Goal: Information Seeking & Learning: Understand process/instructions

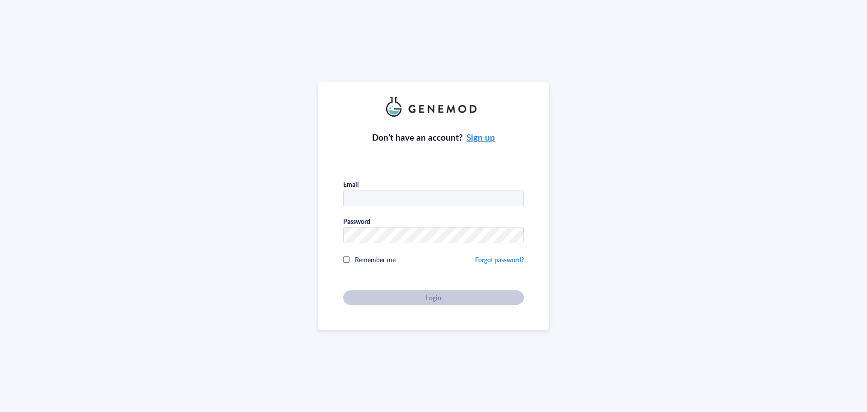
type input "[EMAIL_ADDRESS][US_STATE][DOMAIN_NAME]"
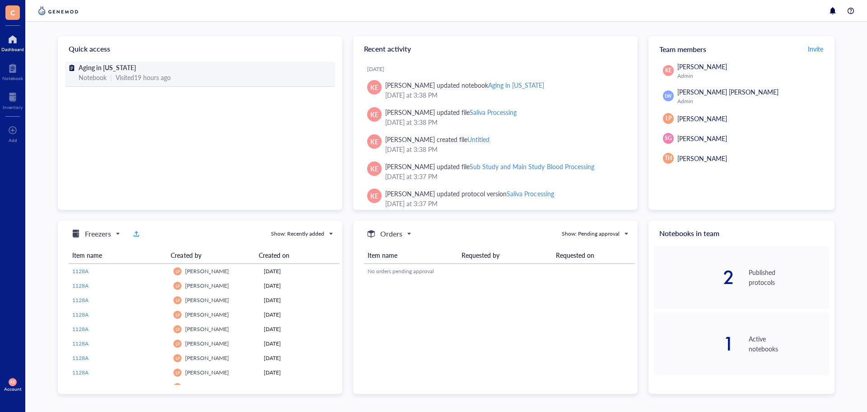
click at [107, 67] on span "Aging in [US_STATE]" at bounding box center [107, 67] width 57 height 9
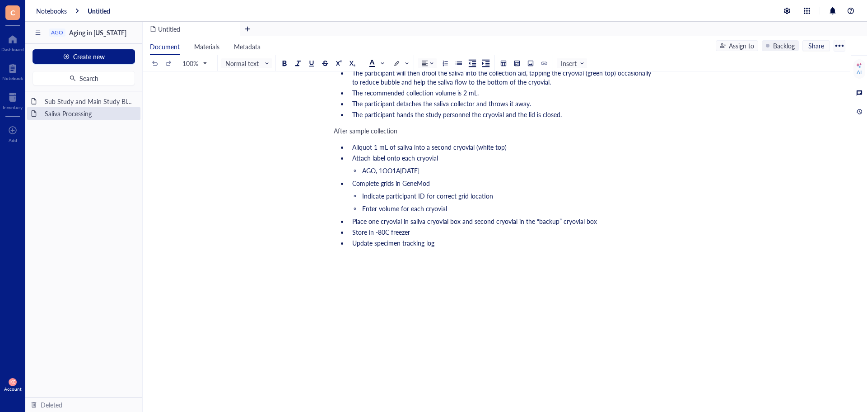
scroll to position [426, 0]
click at [434, 238] on span "Update specimen tracking log" at bounding box center [393, 242] width 82 height 9
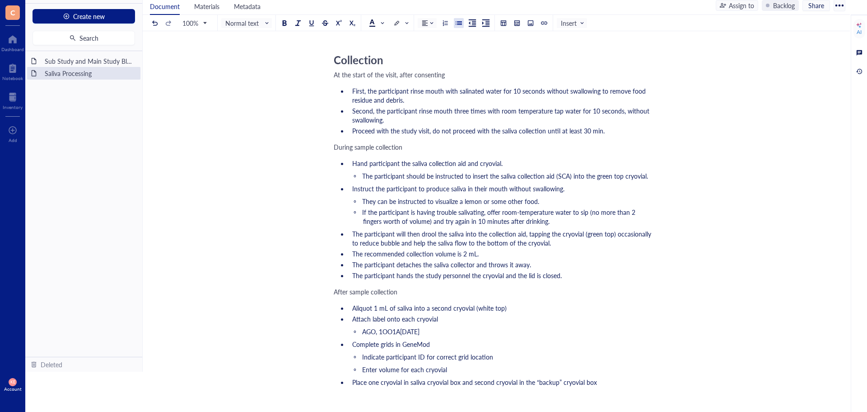
scroll to position [273, 0]
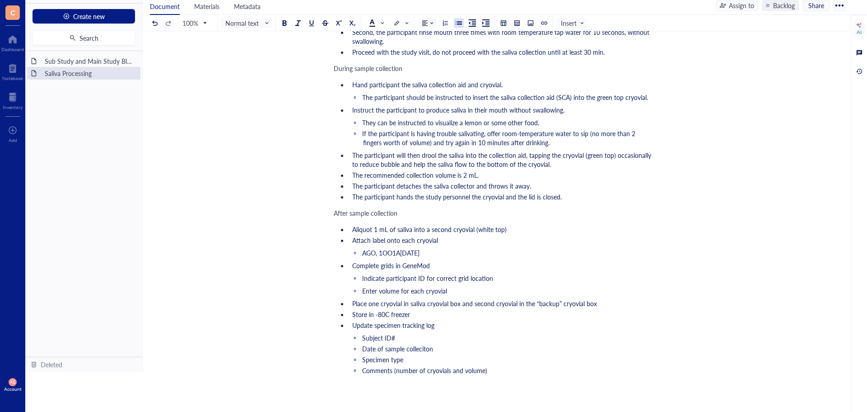
click at [427, 353] on span "Date of sample colleciton" at bounding box center [397, 348] width 71 height 9
click at [449, 308] on span "Place one cryovial in saliva cryovial box and second cryovial in the “backup” c…" at bounding box center [474, 303] width 245 height 9
drag, startPoint x: 589, startPoint y: 317, endPoint x: 563, endPoint y: 317, distance: 26.2
click at [563, 308] on span "Place one cryovial in saliva cryovial "primary" box and second cryovial in the …" at bounding box center [488, 303] width 272 height 9
click at [603, 308] on span "Place one cryovial in saliva cryovial "primary" box and second cryovial in the …" at bounding box center [483, 303] width 263 height 9
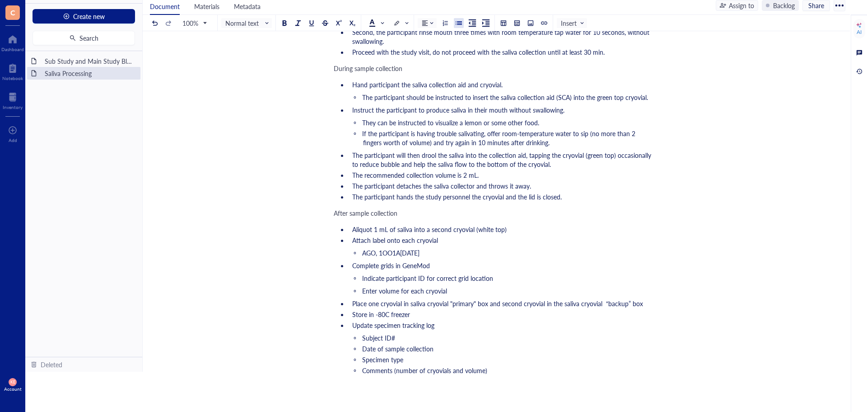
click at [603, 308] on span "Place one cryovial in saliva cryovial "primary" box and second cryovial in the …" at bounding box center [497, 303] width 291 height 9
click at [455, 295] on li "Enter volume for each cryovial" at bounding box center [509, 290] width 292 height 9
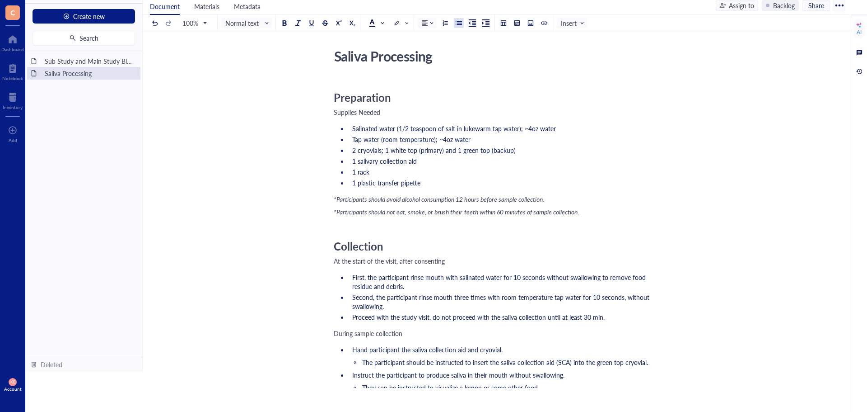
scroll to position [0, 0]
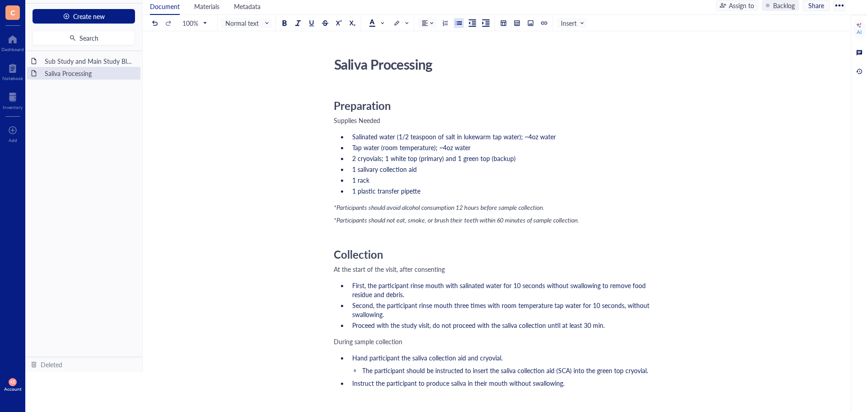
click at [839, 8] on div at bounding box center [840, 5] width 14 height 14
click at [840, 8] on div at bounding box center [840, 5] width 14 height 14
click at [54, 62] on div "Sub Study and Main Study Blood Processing" at bounding box center [84, 61] width 86 height 13
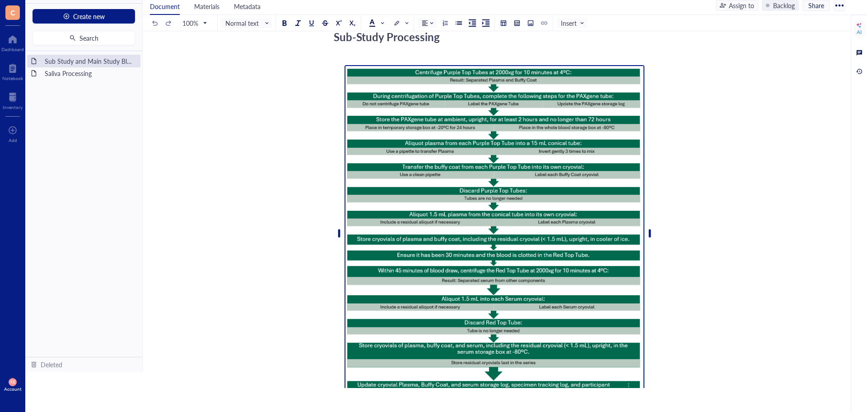
scroll to position [1210, 0]
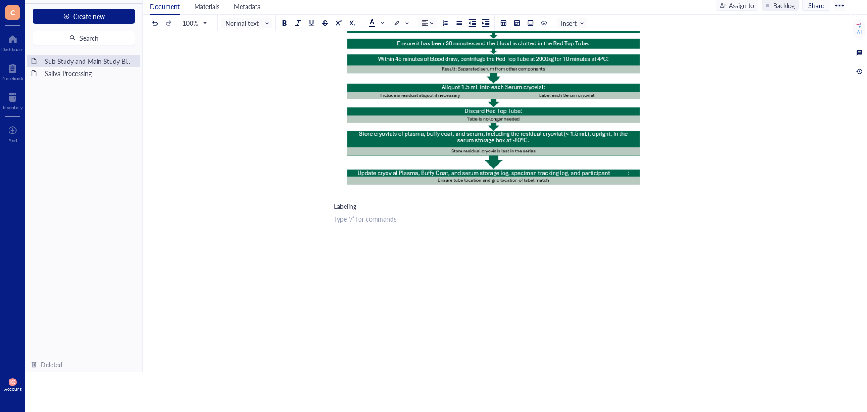
click at [350, 223] on div "﻿ Type ‘/’ for commands" at bounding box center [495, 218] width 322 height 9
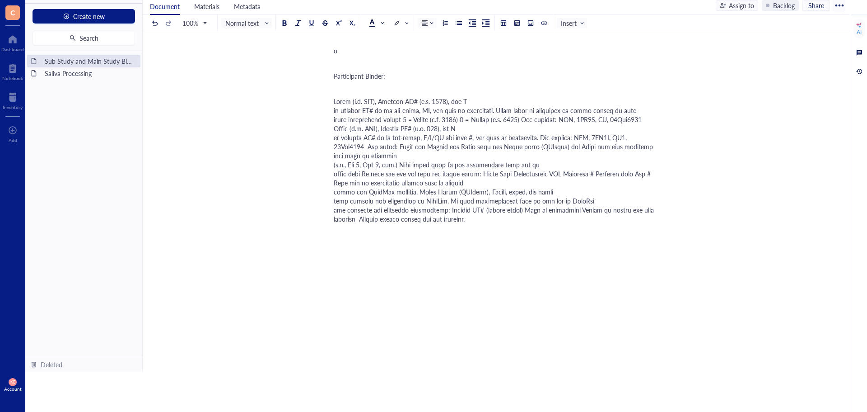
scroll to position [2659, 0]
click at [338, 223] on span at bounding box center [495, 160] width 322 height 127
click at [472, 223] on div at bounding box center [495, 160] width 322 height 127
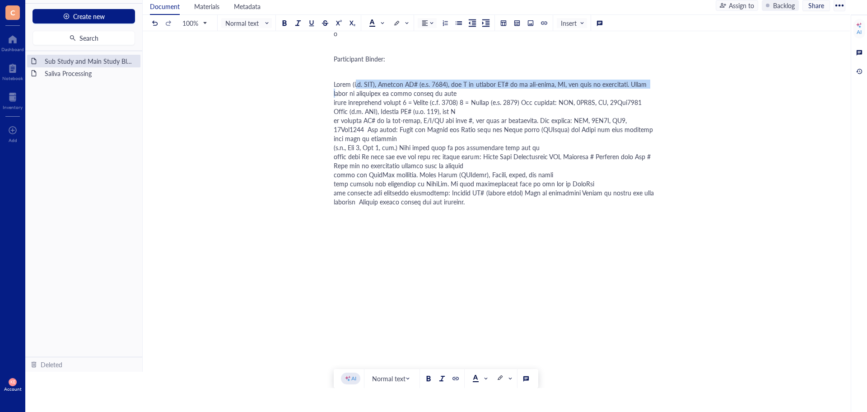
drag, startPoint x: 334, startPoint y: 283, endPoint x: 624, endPoint y: 284, distance: 290.1
click at [624, 206] on span at bounding box center [495, 143] width 322 height 127
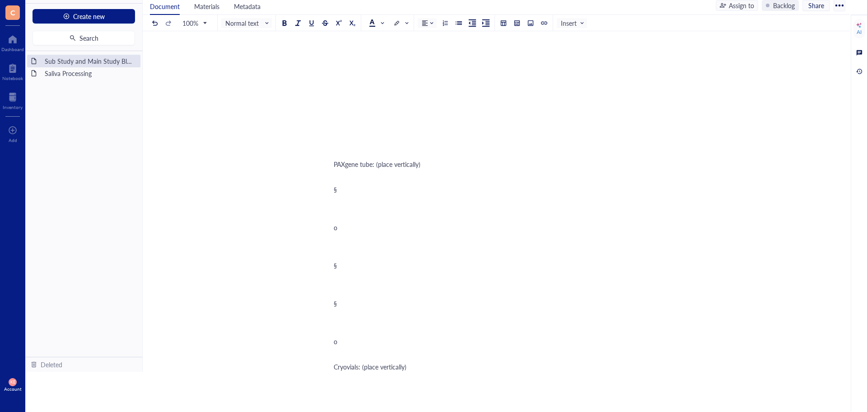
scroll to position [1231, 0]
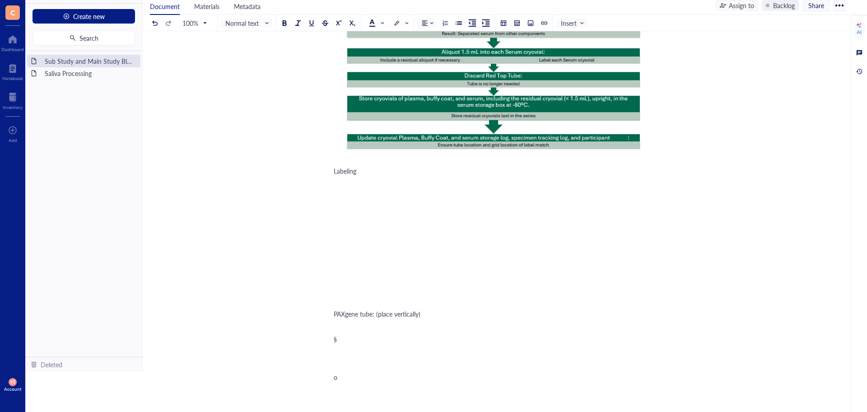
click at [352, 331] on div "﻿" at bounding box center [495, 326] width 322 height 9
click at [460, 21] on div at bounding box center [459, 23] width 6 height 6
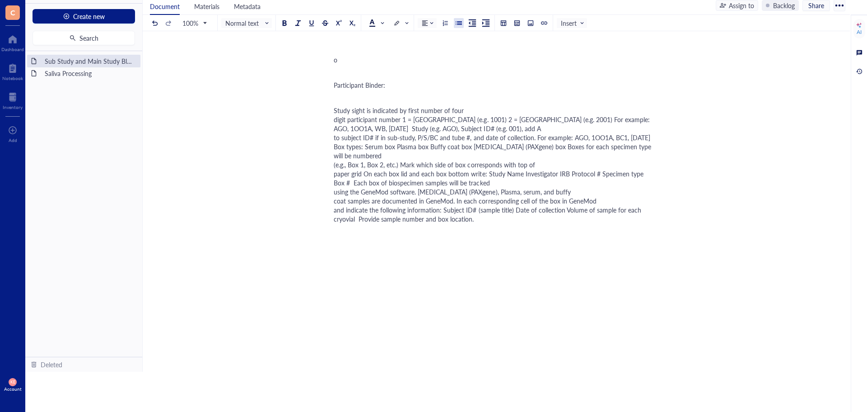
scroll to position [2631, 0]
click at [474, 223] on div "Study sight is indicated by first number of four digit participant number 1 = […" at bounding box center [495, 164] width 322 height 117
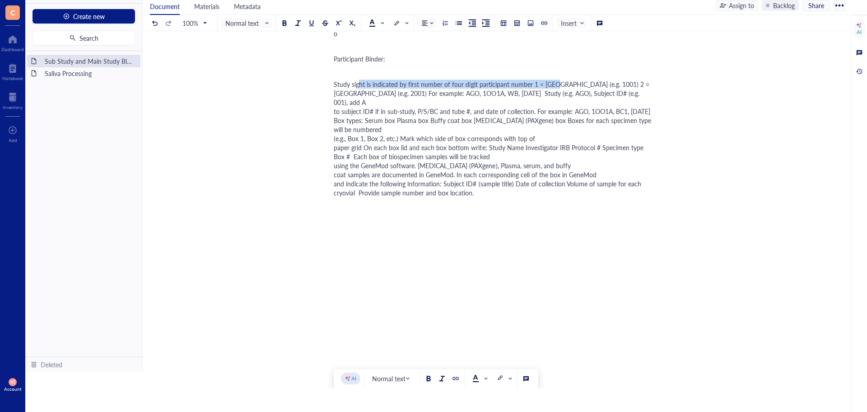
drag, startPoint x: 335, startPoint y: 329, endPoint x: 531, endPoint y: 329, distance: 195.6
click at [531, 197] on span "Study sight is indicated by first number of four digit participant number 1 = […" at bounding box center [494, 138] width 320 height 117
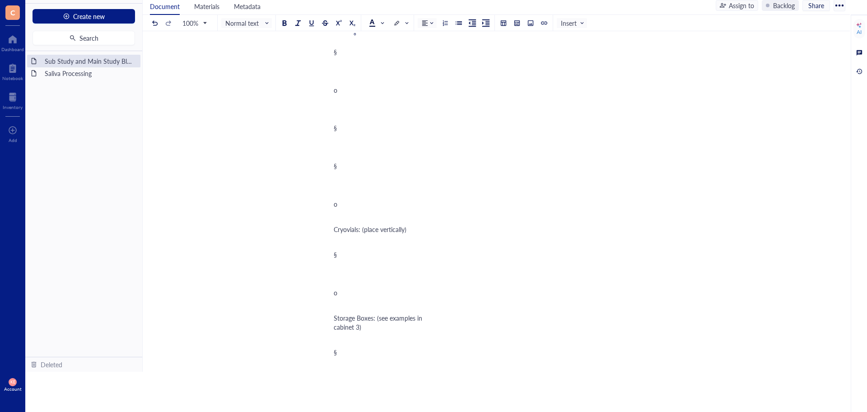
scroll to position [1365, 0]
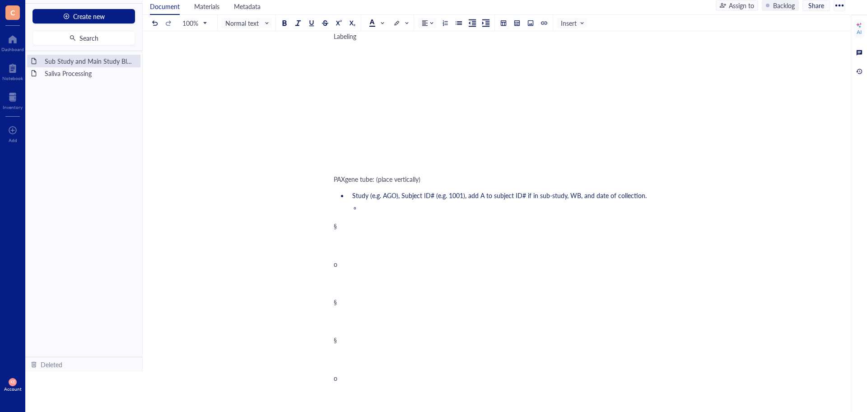
click at [367, 212] on li "﻿" at bounding box center [509, 207] width 292 height 9
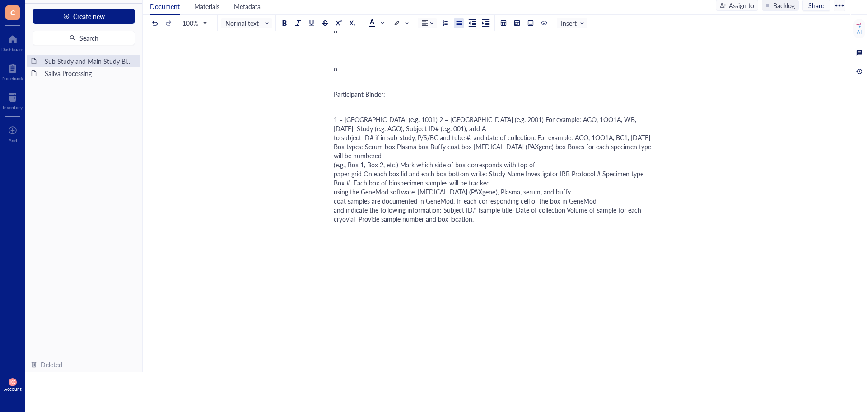
scroll to position [2811, 0]
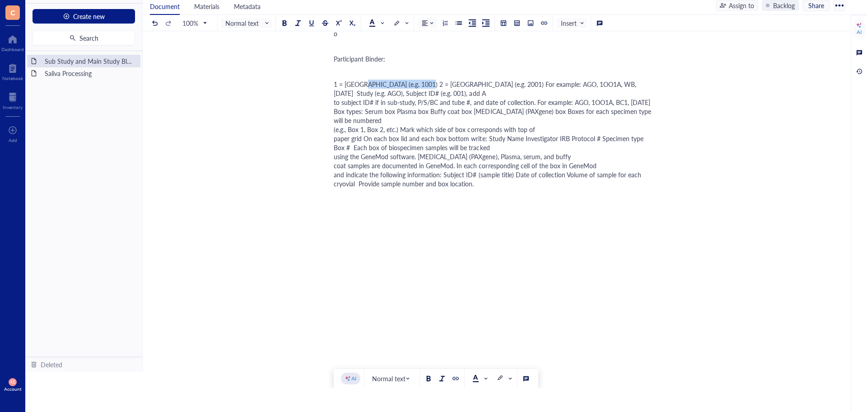
drag, startPoint x: 338, startPoint y: 164, endPoint x: 397, endPoint y: 164, distance: 59.2
click at [397, 164] on span "1 = [GEOGRAPHIC_DATA] (e.g. 1001) 2 = [GEOGRAPHIC_DATA] (e.g. 2001) For example…" at bounding box center [494, 134] width 320 height 108
click at [347, 159] on div "1 = [GEOGRAPHIC_DATA] (e.g. 1001) 2 = [GEOGRAPHIC_DATA] (e.g. 2001) For example…" at bounding box center [495, 134] width 322 height 108
drag, startPoint x: 338, startPoint y: 164, endPoint x: 459, endPoint y: 166, distance: 121.1
click at [459, 166] on span "1 = [GEOGRAPHIC_DATA] (e.g. 1001) 2 = [GEOGRAPHIC_DATA] (e.g. 2001) For example…" at bounding box center [494, 134] width 320 height 108
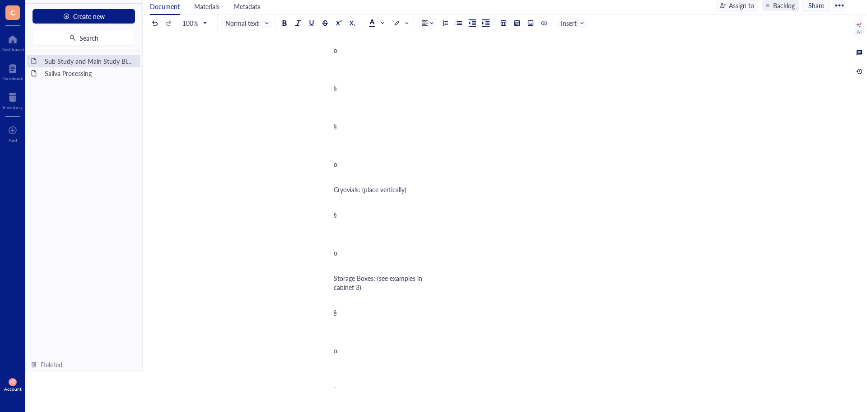
scroll to position [1409, 0]
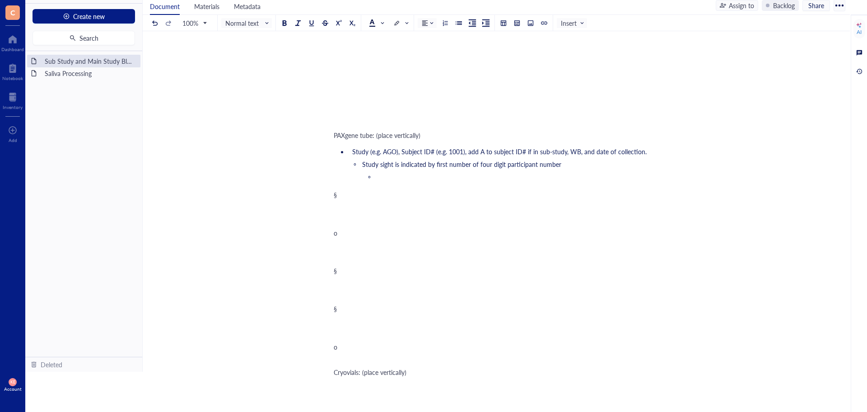
click at [438, 169] on span "Study sight is indicated by first number of four digit participant number" at bounding box center [461, 163] width 199 height 9
click at [428, 181] on li "﻿" at bounding box center [517, 176] width 278 height 9
click at [440, 181] on span "1 = [GEOGRAPHIC_DATA] (e.g. 1001) 2 = [GEOGRAPHIC_DATA] (e.g. 2001)" at bounding box center [482, 176] width 210 height 9
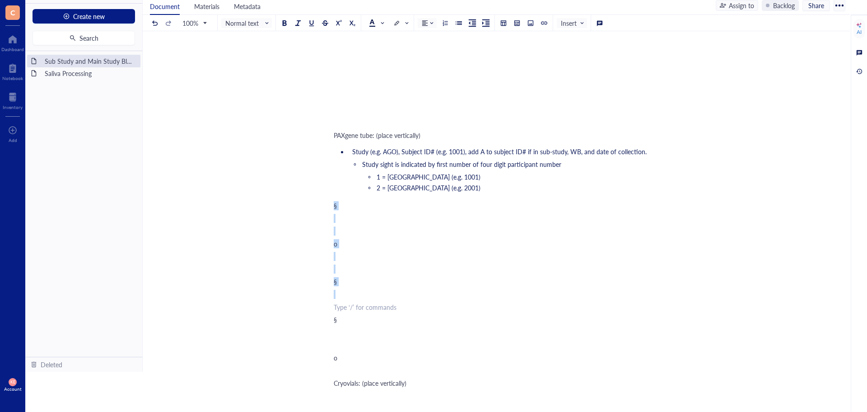
drag, startPoint x: 365, startPoint y: 367, endPoint x: 324, endPoint y: 229, distance: 143.7
click at [324, 229] on div "Sub Study and Main Study Blood Processing Sub Study and Main Study Blood Proces…" at bounding box center [495, 78] width 704 height 2868
click at [469, 22] on div at bounding box center [472, 23] width 14 height 14
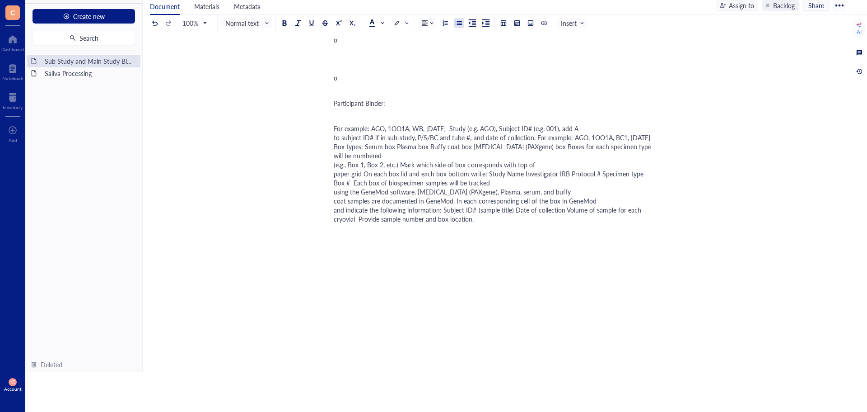
scroll to position [2584, 0]
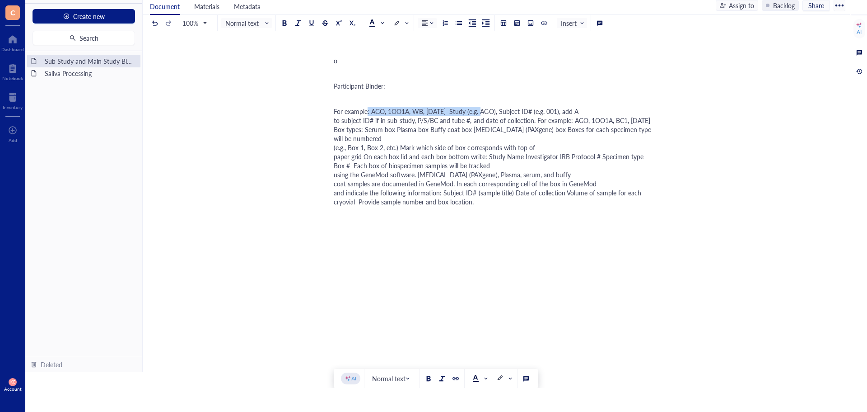
drag, startPoint x: 339, startPoint y: 288, endPoint x: 461, endPoint y: 288, distance: 122.4
click at [461, 206] on span "For example: AGO, 1OO1A, WB, [DATE] Study (e.g. AGO), Subject ID# (e.g. 001), a…" at bounding box center [494, 156] width 320 height 99
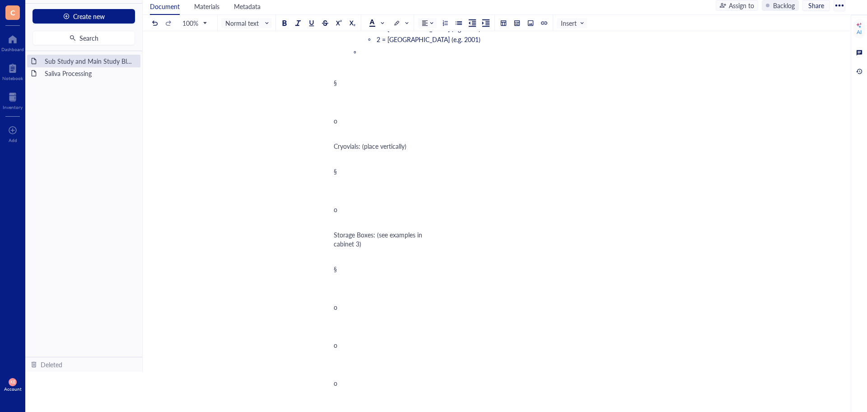
scroll to position [1500, 0]
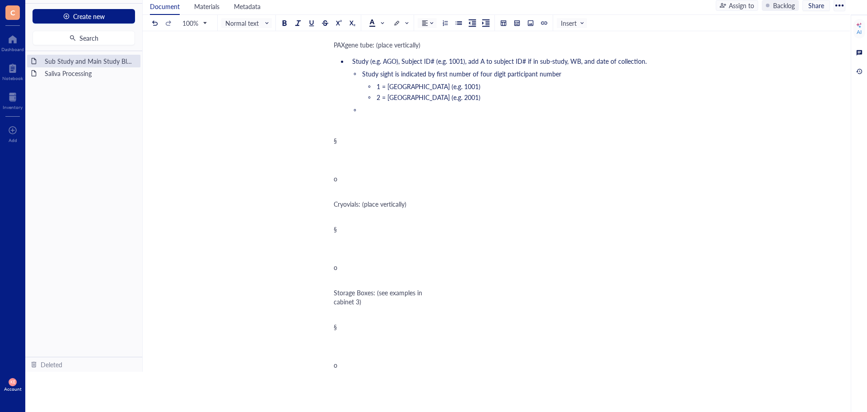
click at [391, 114] on li "﻿" at bounding box center [509, 109] width 292 height 9
click at [475, 24] on div at bounding box center [472, 23] width 14 height 14
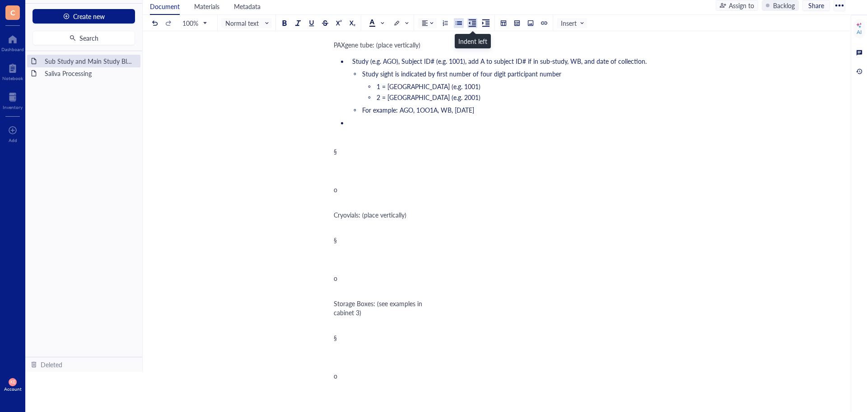
click at [475, 24] on div at bounding box center [472, 23] width 14 height 14
click at [461, 21] on div at bounding box center [459, 23] width 6 height 6
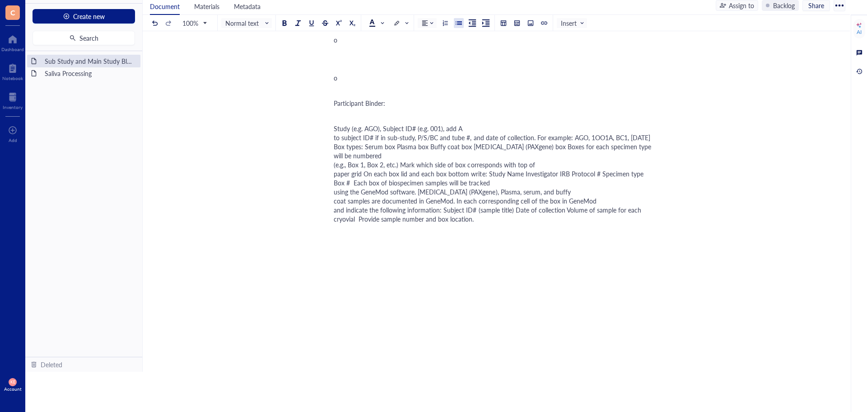
scroll to position [2629, 0]
click at [469, 156] on div "Study (e.g. AGO), Subject ID# (e.g. 001), add A to subject ID# if in sub-study,…" at bounding box center [495, 173] width 322 height 99
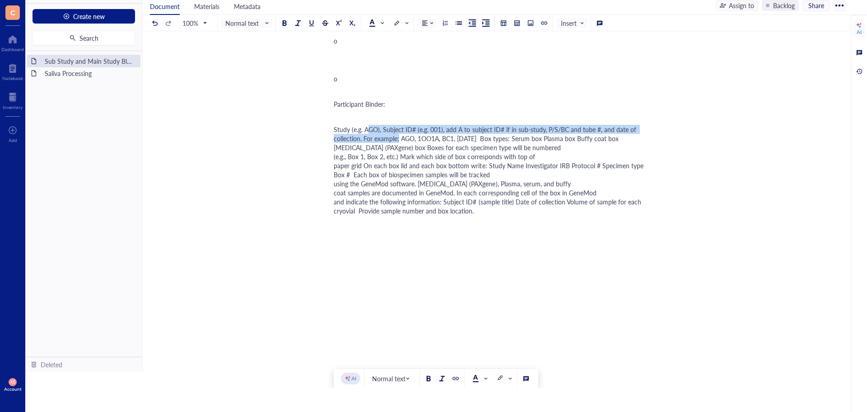
drag, startPoint x: 342, startPoint y: 155, endPoint x: 362, endPoint y: 165, distance: 22.2
click at [362, 165] on span "Study (e.g. AGO), Subject ID# (e.g. 001), add A to subject ID# if in sub-study,…" at bounding box center [490, 170] width 312 height 90
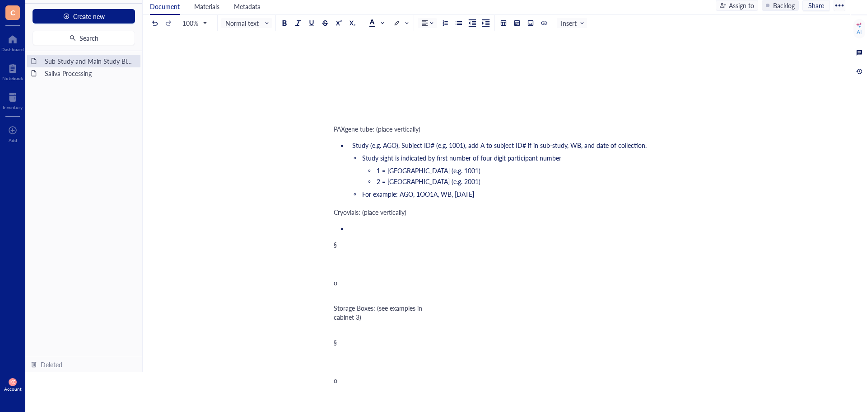
scroll to position [1527, 0]
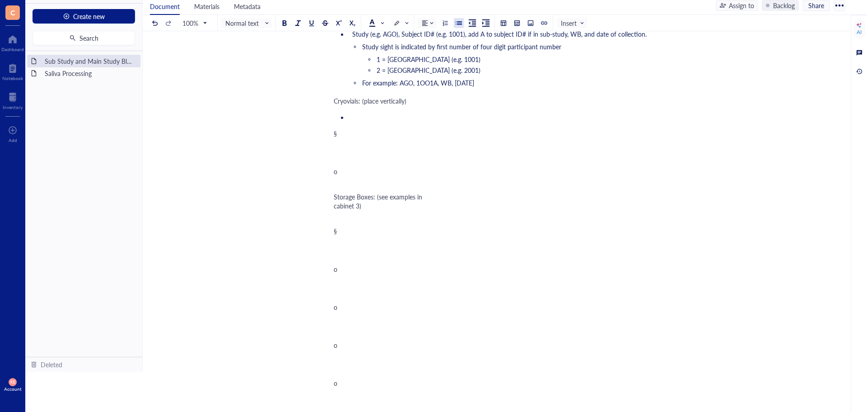
click at [365, 122] on li "﻿" at bounding box center [502, 117] width 307 height 9
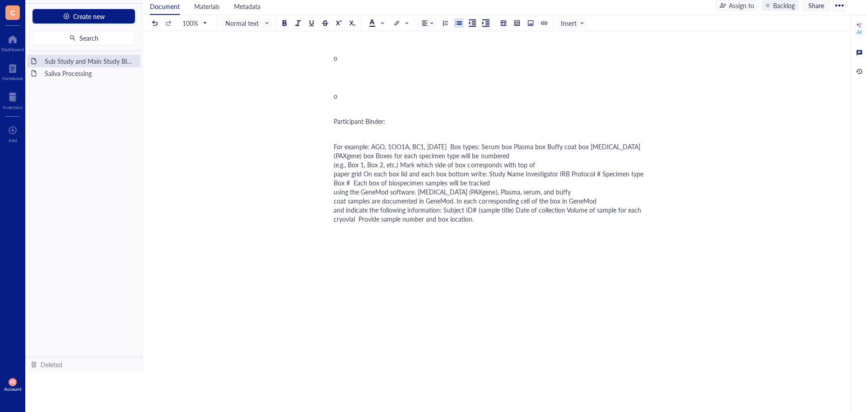
scroll to position [2632, 0]
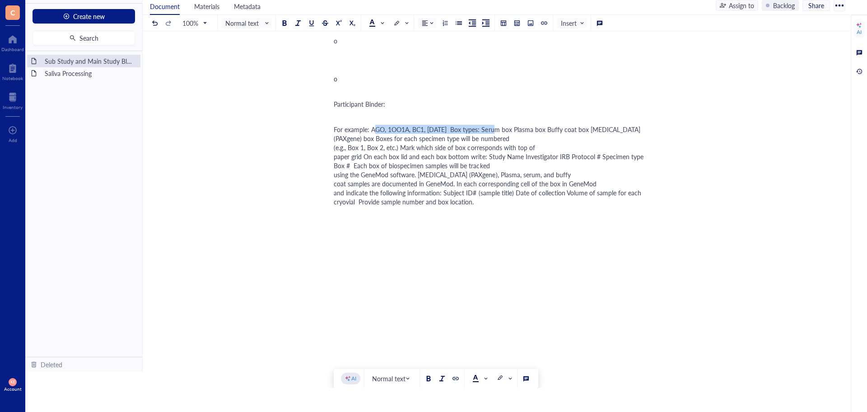
drag, startPoint x: 344, startPoint y: 176, endPoint x: 468, endPoint y: 175, distance: 124.3
click at [468, 175] on span "For example: AGO, 1OO1A, BC1, [DATE] Box types: Serum box Plasma box Buffy coat…" at bounding box center [490, 165] width 312 height 81
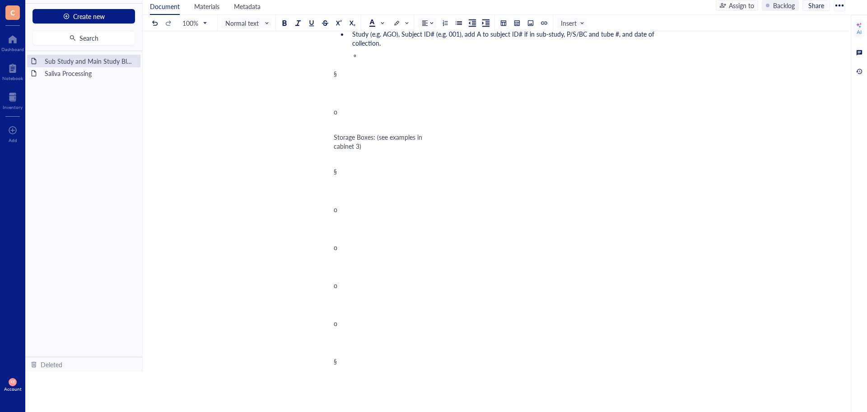
scroll to position [1584, 0]
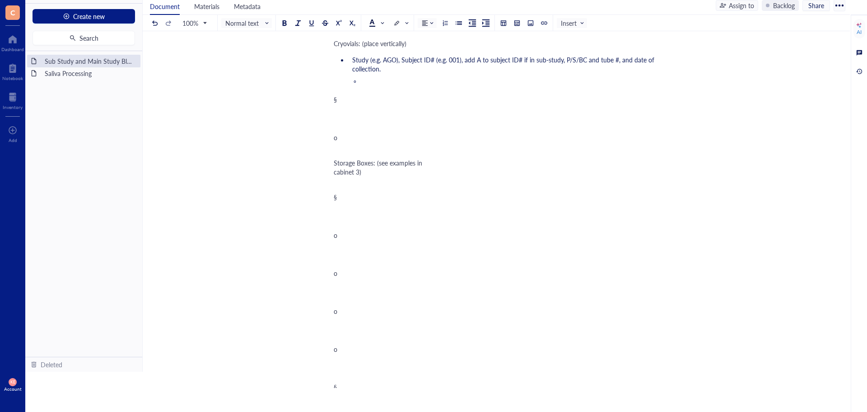
click at [383, 86] on li "﻿" at bounding box center [509, 81] width 292 height 9
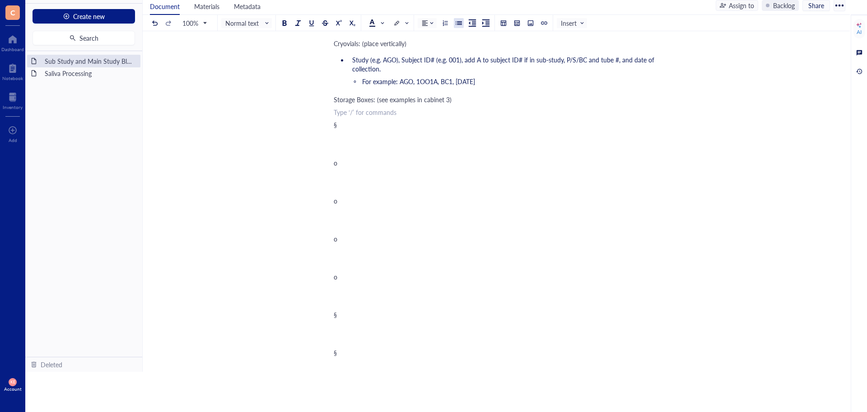
click at [460, 24] on div at bounding box center [459, 23] width 6 height 6
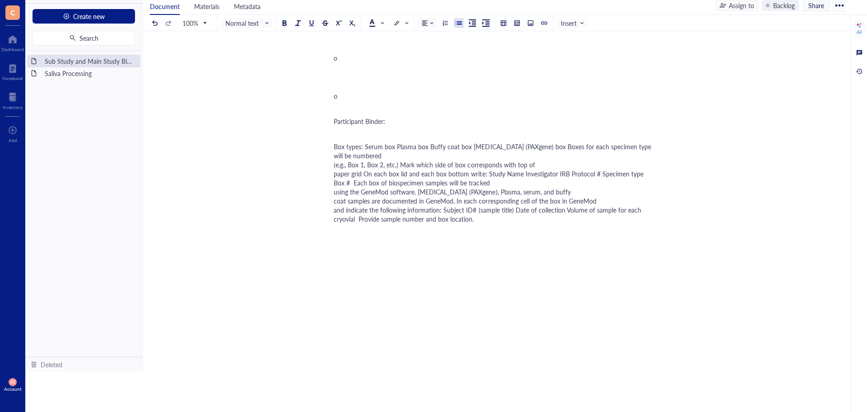
scroll to position [2578, 0]
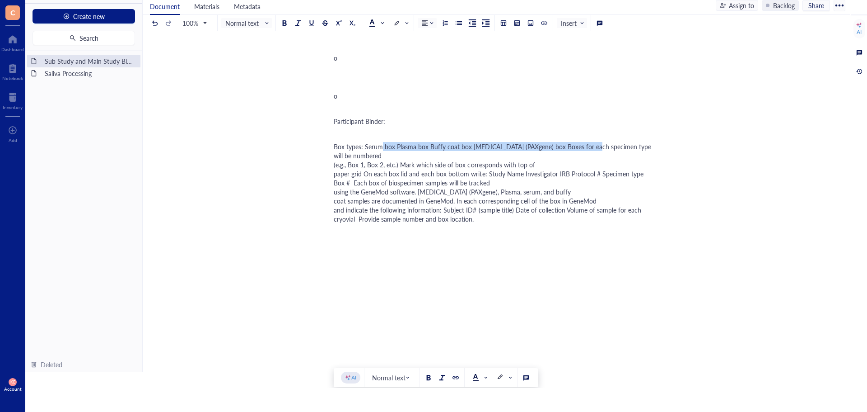
drag, startPoint x: 348, startPoint y: 147, endPoint x: 562, endPoint y: 149, distance: 213.3
click at [562, 149] on span "Box types: Serum box Plasma box Buffy coat box [MEDICAL_DATA] (PAXgene) box Box…" at bounding box center [493, 182] width 319 height 81
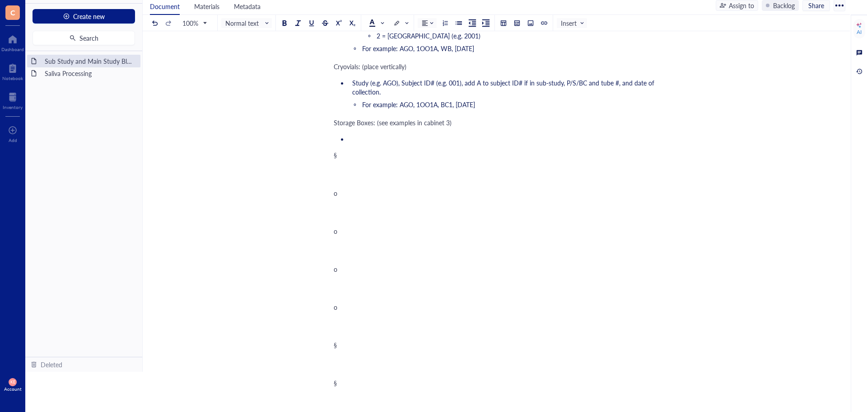
scroll to position [1539, 0]
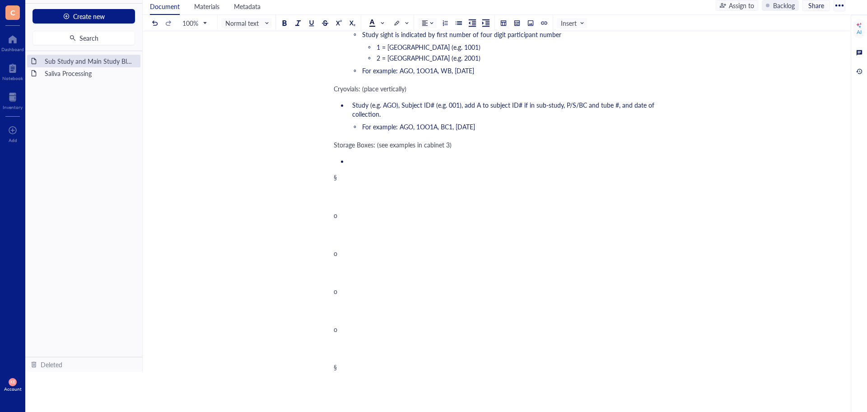
click at [361, 165] on li "﻿" at bounding box center [502, 160] width 307 height 9
click at [384, 165] on span "Box types: Serum box Plasma box Buffy coat box [MEDICAL_DATA] (PAXgene) box" at bounding box center [467, 160] width 231 height 9
click at [395, 178] on span "Serum box Plasma box Buffy coat box [MEDICAL_DATA] (PAXgene) box" at bounding box center [462, 173] width 200 height 9
click at [396, 189] on span "Plasma box Buffy coat box [MEDICAL_DATA] (PAXgene) box" at bounding box center [446, 184] width 168 height 9
click at [406, 200] on span "Buffy coat box [MEDICAL_DATA] (PAXgene) box" at bounding box center [429, 195] width 135 height 9
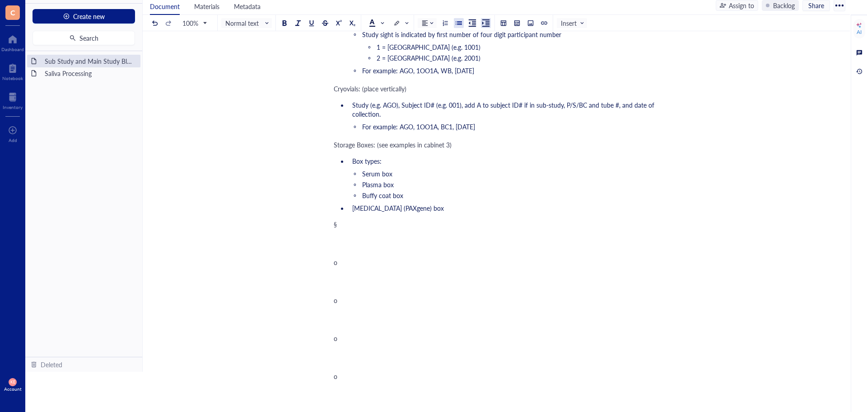
click at [489, 27] on div at bounding box center [486, 23] width 14 height 14
click at [458, 212] on li "[MEDICAL_DATA] (PAXgene) box" at bounding box center [509, 207] width 292 height 9
click at [476, 22] on div at bounding box center [472, 23] width 14 height 14
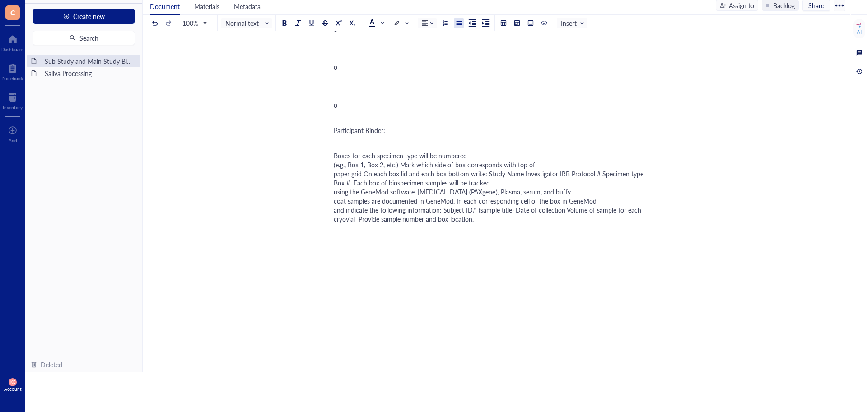
scroll to position [2578, 0]
click at [494, 206] on div "Boxes for each specimen type will be numbered (e.g., Box 1, Box 2, etc.) Mark w…" at bounding box center [495, 187] width 322 height 72
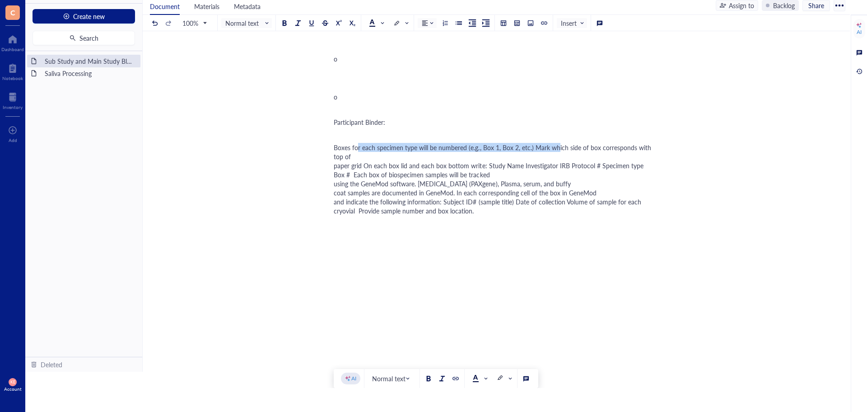
drag, startPoint x: 334, startPoint y: 205, endPoint x: 531, endPoint y: 208, distance: 197.5
click at [531, 208] on span "Boxes for each specimen type will be numbered (e.g., Box 1, Box 2, etc.) Mark w…" at bounding box center [493, 179] width 319 height 72
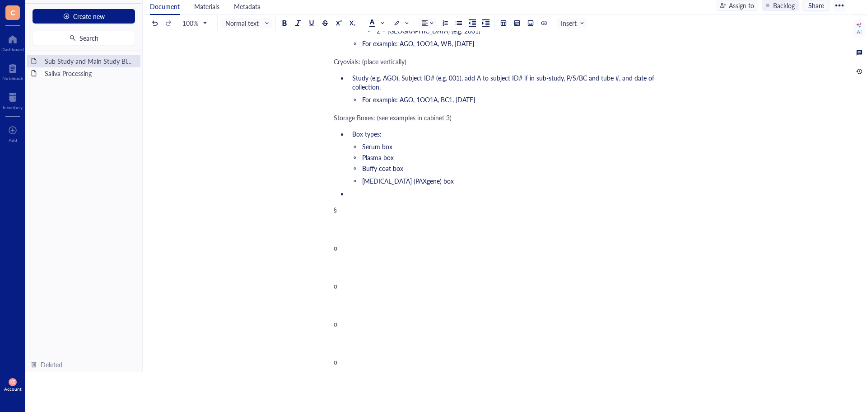
scroll to position [1566, 0]
click at [398, 197] on li "﻿" at bounding box center [502, 192] width 307 height 9
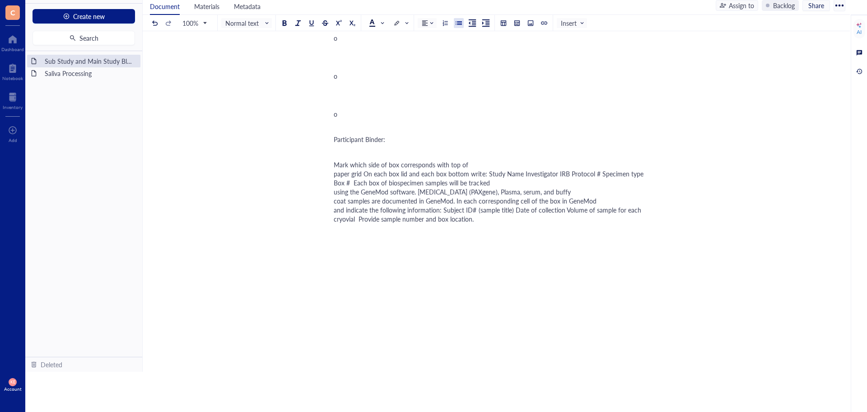
scroll to position [2515, 0]
click at [479, 223] on div "Mark which side of box corresponds with top of paper grid On each box lid and e…" at bounding box center [495, 191] width 322 height 63
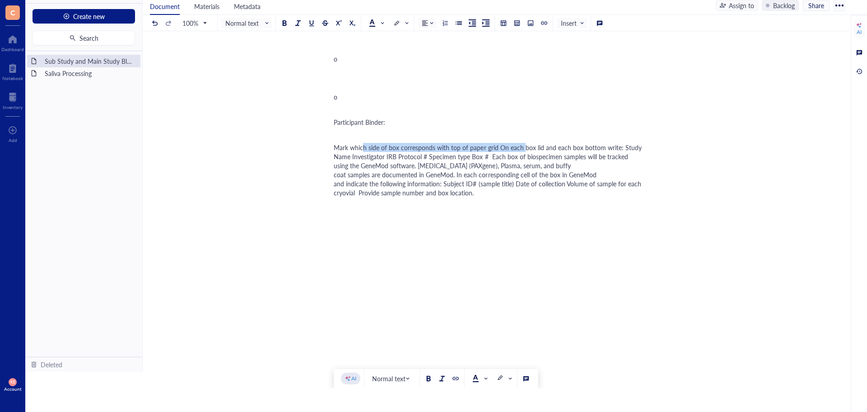
drag, startPoint x: 336, startPoint y: 279, endPoint x: 497, endPoint y: 281, distance: 160.9
click at [497, 197] on span "Mark which side of box corresponds with top of paper grid On each box lid and e…" at bounding box center [489, 170] width 310 height 54
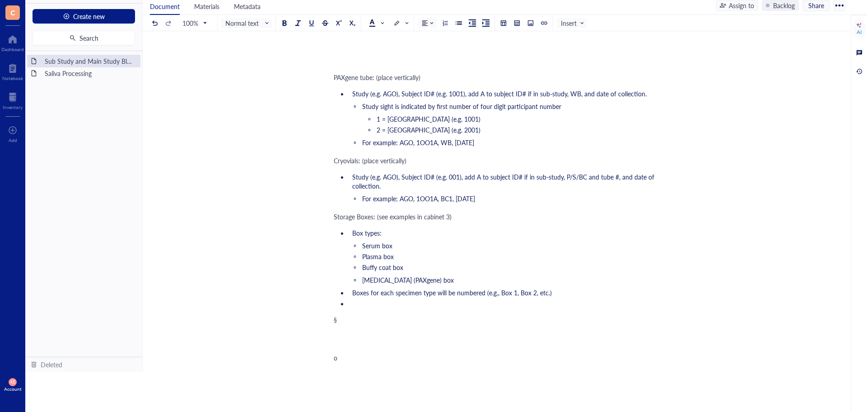
scroll to position [1467, 0]
click at [380, 308] on li "﻿" at bounding box center [502, 303] width 307 height 9
click at [491, 308] on span "Mark which side of box corresponds with top of paper grid" at bounding box center [434, 303] width 164 height 9
click at [505, 308] on li "Mark which side of box corresponds with top of grid" at bounding box center [502, 303] width 307 height 9
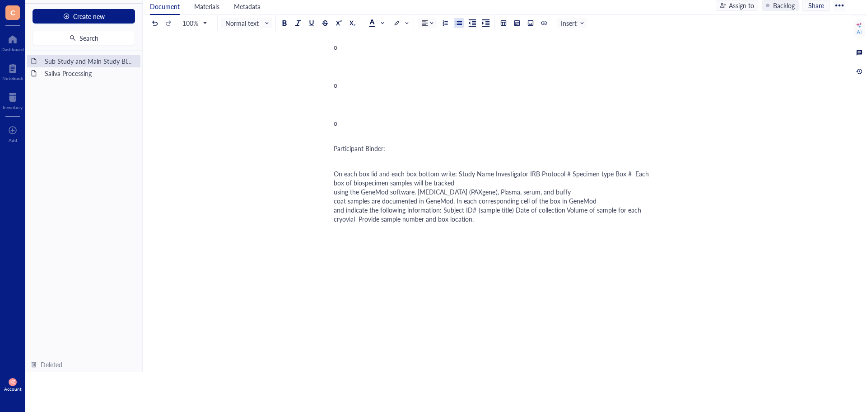
scroll to position [2630, 0]
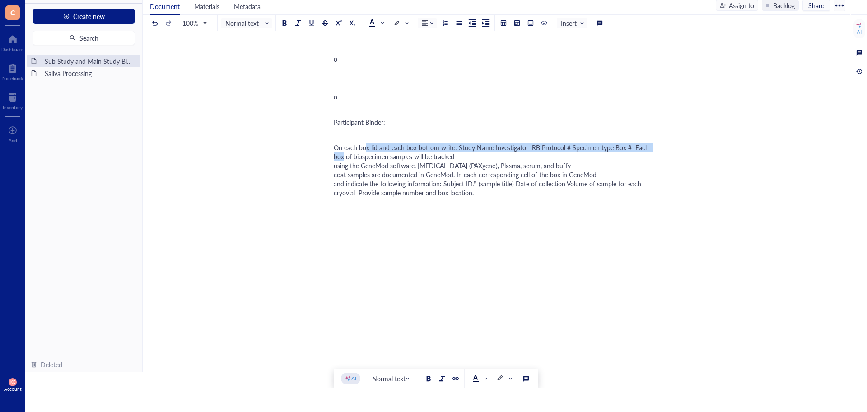
drag, startPoint x: 338, startPoint y: 177, endPoint x: 628, endPoint y: 173, distance: 290.1
click at [628, 173] on span "On each box lid and each box bottom write: Study Name Investigator IRB Protocol…" at bounding box center [492, 170] width 317 height 54
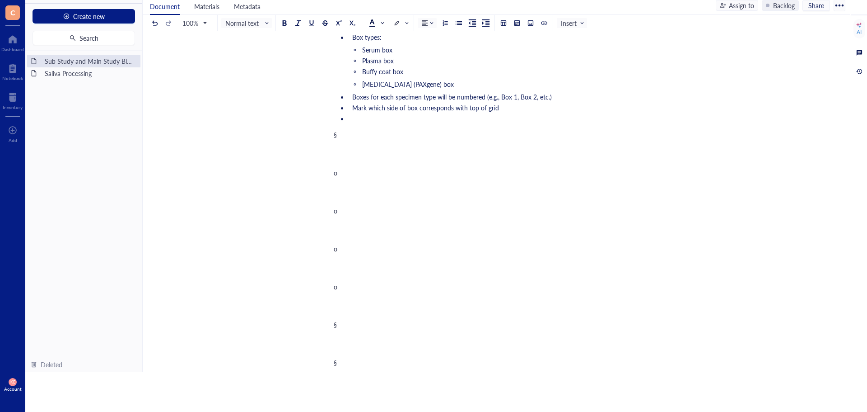
scroll to position [1617, 0]
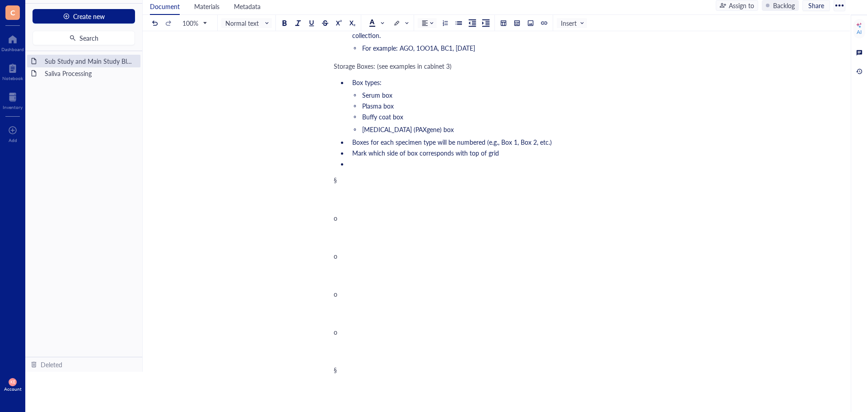
click at [406, 168] on li "﻿" at bounding box center [502, 163] width 307 height 9
click at [476, 168] on span "On each box lid and each box bottom write: Study Name Investigator IRB Protocol…" at bounding box center [501, 163] width 298 height 9
click at [432, 181] on span "Study Name Investigator IRB Protocol # Specimen type Box #" at bounding box center [448, 176] width 173 height 9
click at [397, 181] on span "Study Name Investigator IRB Protocol # Specimen type Box #" at bounding box center [448, 176] width 173 height 9
click at [405, 192] on span "Investigator IRB Protocol # Specimen type Box #" at bounding box center [430, 187] width 136 height 9
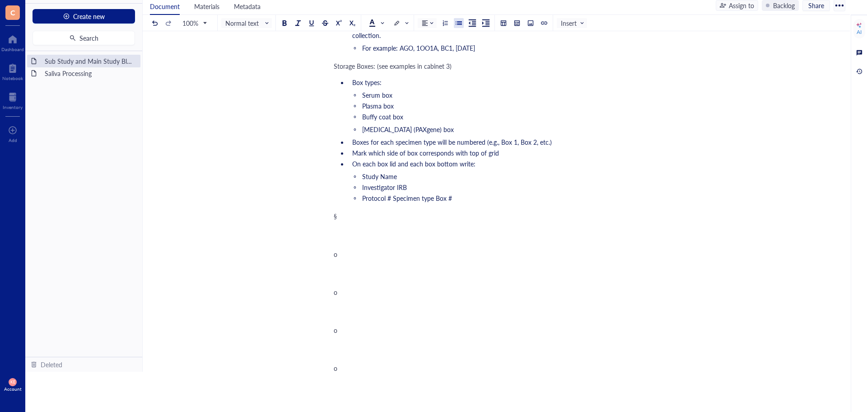
click at [391, 202] on span "Protocol # Specimen type Box #" at bounding box center [407, 197] width 90 height 9
click at [402, 213] on span "Specimen type Box #" at bounding box center [391, 208] width 59 height 9
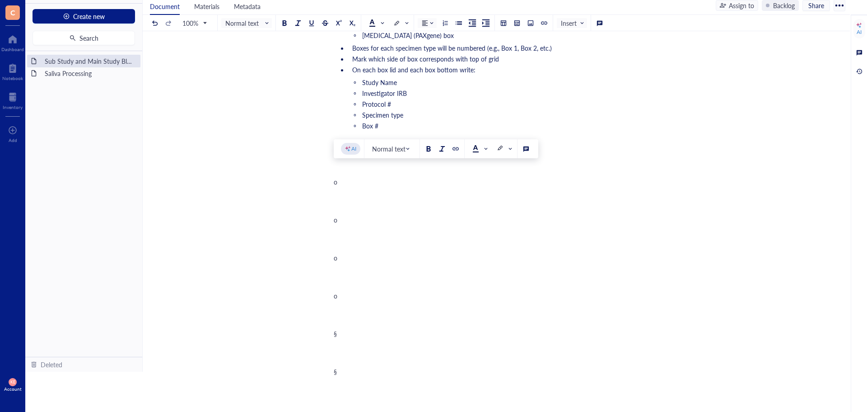
scroll to position [1754, 0]
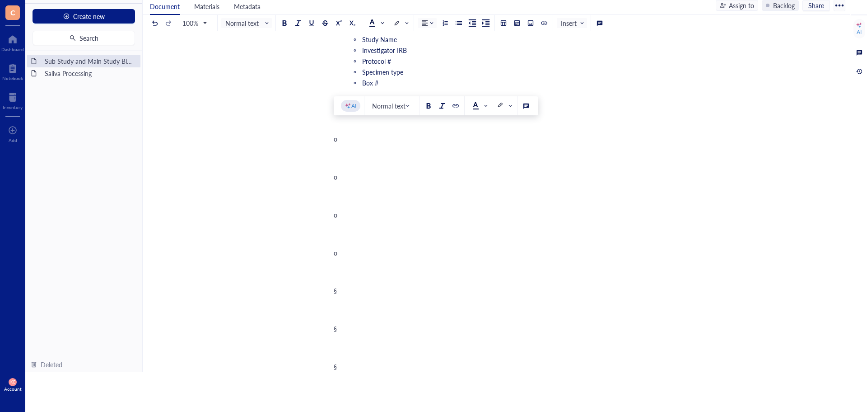
drag, startPoint x: 341, startPoint y: 263, endPoint x: 342, endPoint y: 373, distance: 110.2
drag, startPoint x: 346, startPoint y: 127, endPoint x: 361, endPoint y: 336, distance: 208.8
drag, startPoint x: 345, startPoint y: 251, endPoint x: 327, endPoint y: 124, distance: 128.2
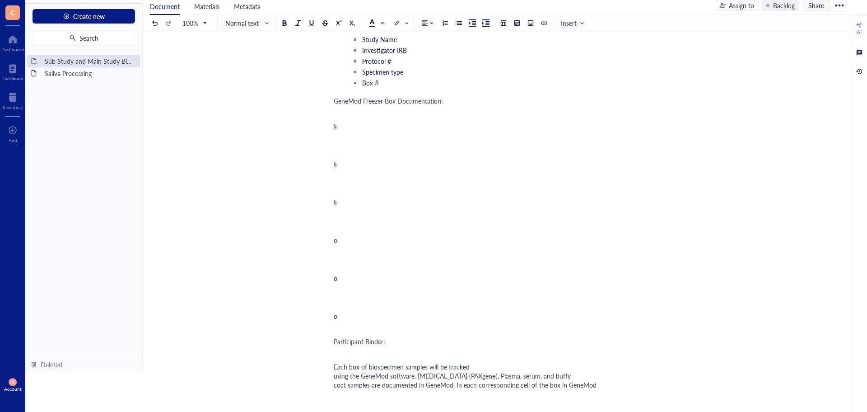
click at [456, 24] on div at bounding box center [459, 23] width 6 height 6
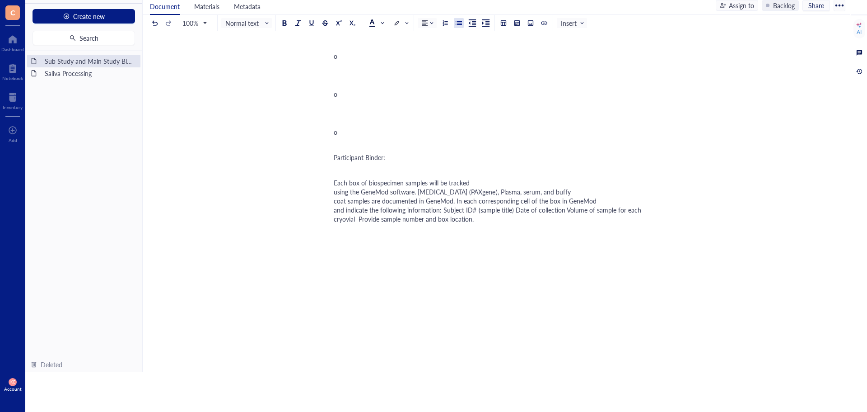
scroll to position [2025, 0]
click at [517, 223] on div "Each box of biospecimen samples will be tracked using the GeneMod software. [ME…" at bounding box center [495, 200] width 322 height 45
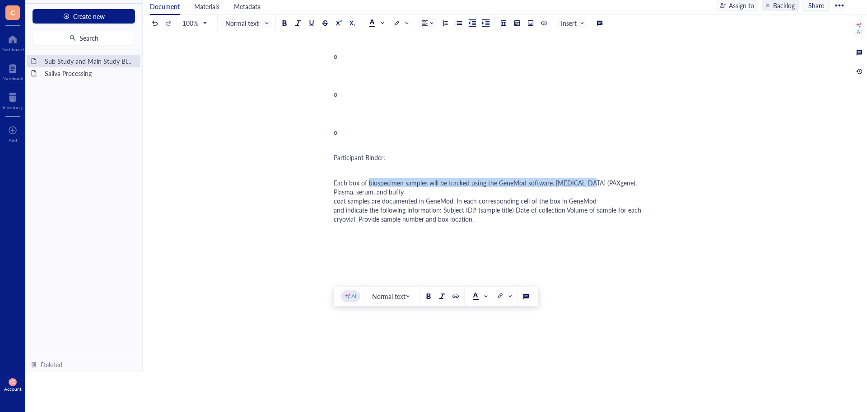
drag, startPoint x: 341, startPoint y: 248, endPoint x: 559, endPoint y: 250, distance: 218.7
click at [559, 223] on span "Each box of biospecimen samples will be tracked using the GeneMod software. [ME…" at bounding box center [488, 200] width 309 height 45
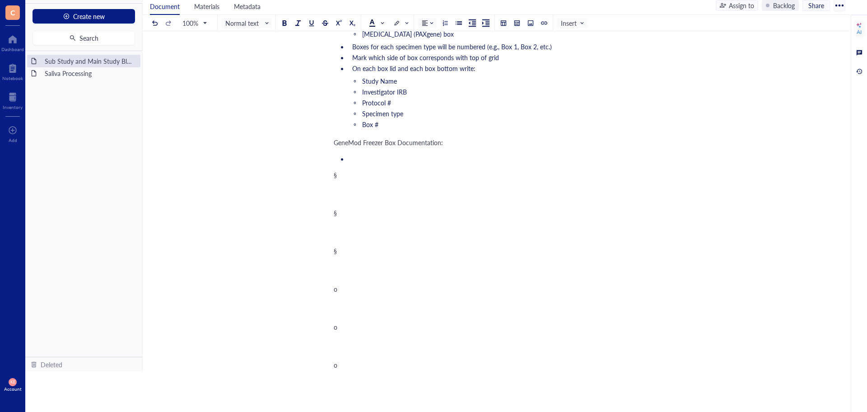
scroll to position [1709, 0]
click at [376, 169] on ul "﻿" at bounding box center [495, 162] width 322 height 13
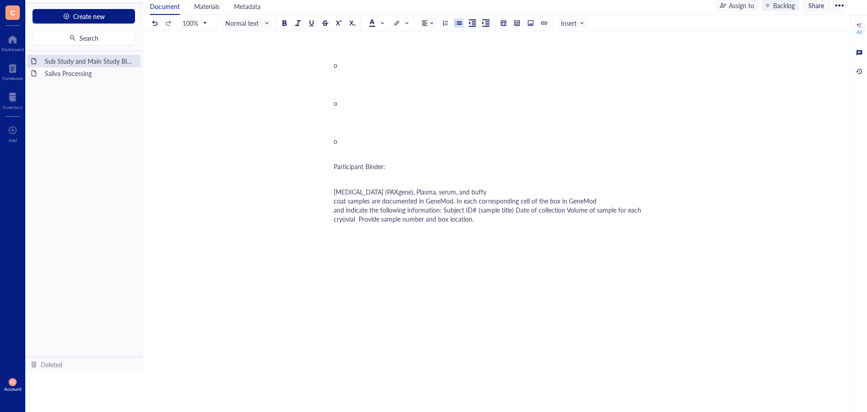
scroll to position [1980, 0]
click at [509, 223] on div "[MEDICAL_DATA] (PAXgene), Plasma, serum, and buffy coat samples are documented …" at bounding box center [495, 205] width 322 height 36
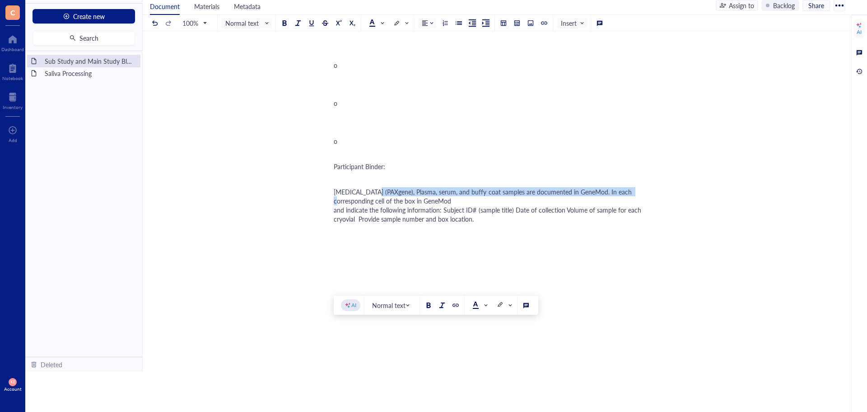
drag, startPoint x: 344, startPoint y: 303, endPoint x: 603, endPoint y: 305, distance: 258.9
click at [603, 223] on span "[MEDICAL_DATA] (PAXgene), Plasma, serum, and buffy coat samples are documented …" at bounding box center [488, 205] width 309 height 36
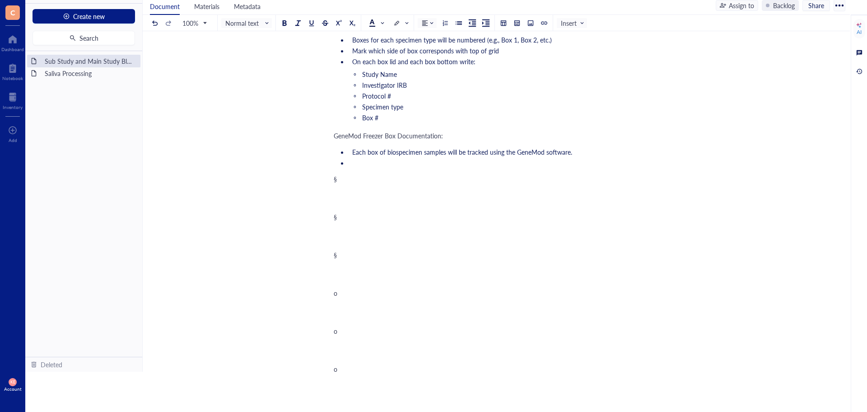
scroll to position [1709, 0]
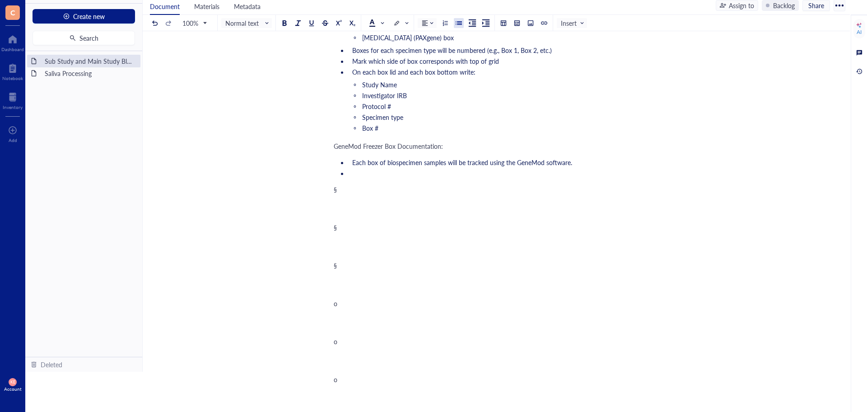
click at [369, 179] on ul "Each box of biospecimen samples will be tracked using the GeneMod software. ﻿" at bounding box center [495, 167] width 322 height 23
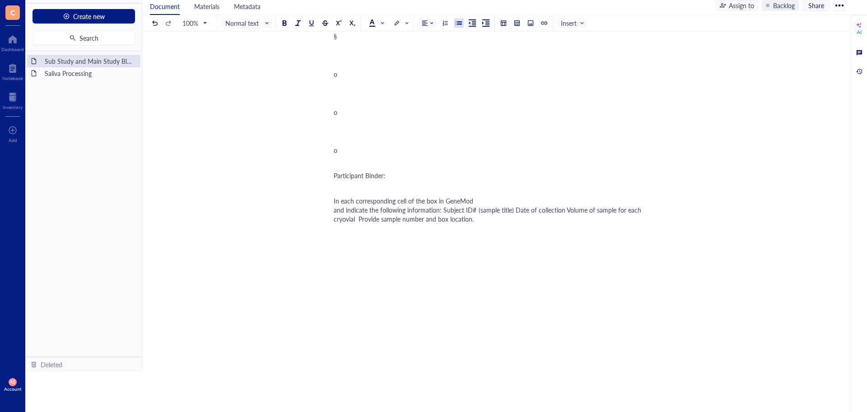
scroll to position [1980, 0]
click at [488, 223] on div "In each corresponding cell of the box in GeneMod and indicate the following inf…" at bounding box center [495, 209] width 322 height 27
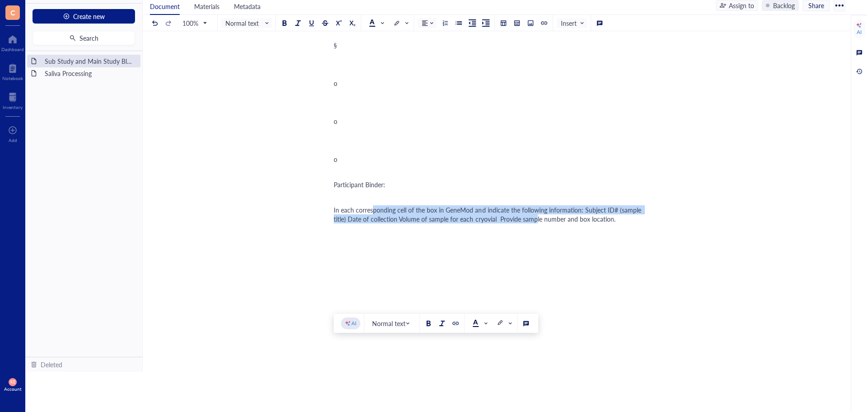
drag, startPoint x: 343, startPoint y: 313, endPoint x: 495, endPoint y: 324, distance: 151.7
click at [495, 223] on span "In each corresponding cell of the box in GeneMod and indicate the following inf…" at bounding box center [488, 214] width 309 height 18
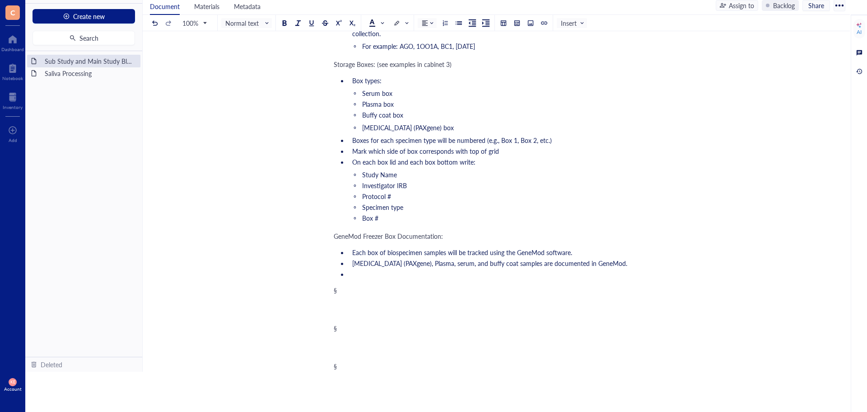
scroll to position [1619, 0]
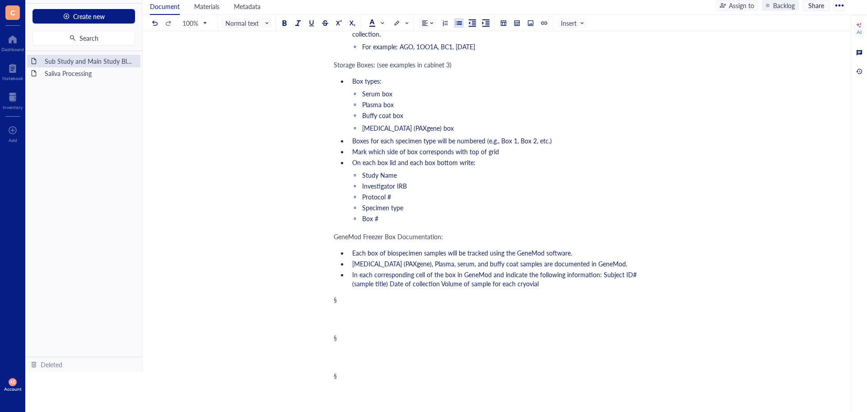
click at [602, 288] on span "In each corresponding cell of the box in GeneMod and indicate the following inf…" at bounding box center [495, 279] width 286 height 18
click at [434, 291] on span "Subject ID# (sample title) Date of collection Volume of sample for each cryovial" at bounding box center [472, 286] width 221 height 9
click at [413, 302] on span "Date of collection Volume of sample for each cryovial" at bounding box center [436, 297] width 149 height 9
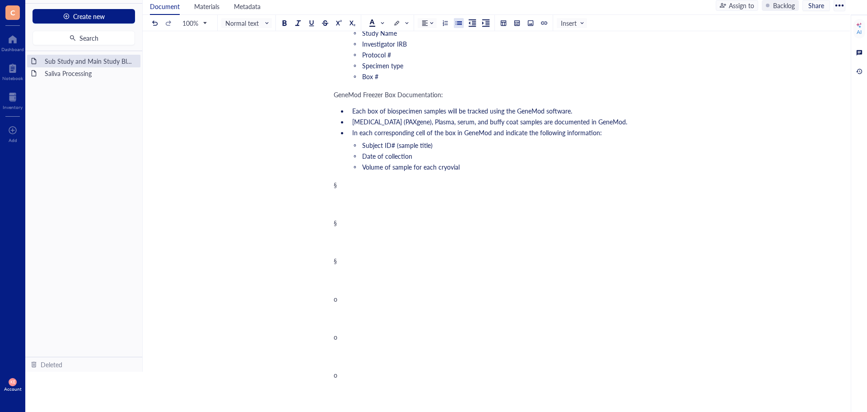
scroll to position [1845, 0]
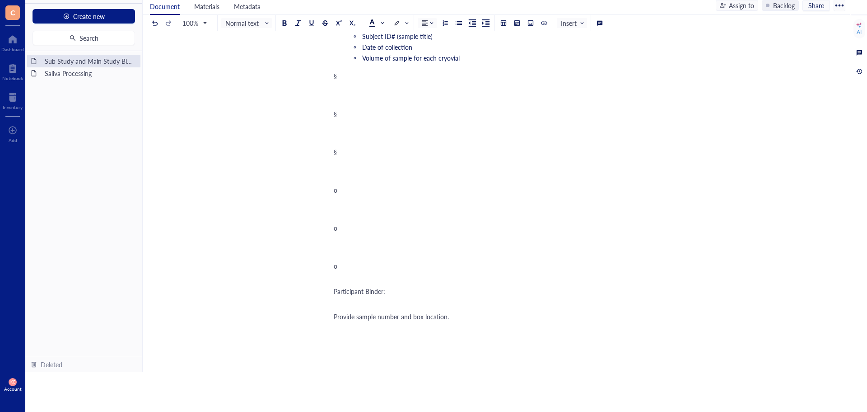
drag, startPoint x: 352, startPoint y: 129, endPoint x: 398, endPoint y: 381, distance: 256.7
click at [369, 128] on div "﻿" at bounding box center [495, 123] width 322 height 9
drag, startPoint x: 348, startPoint y: 100, endPoint x: 362, endPoint y: 352, distance: 252.0
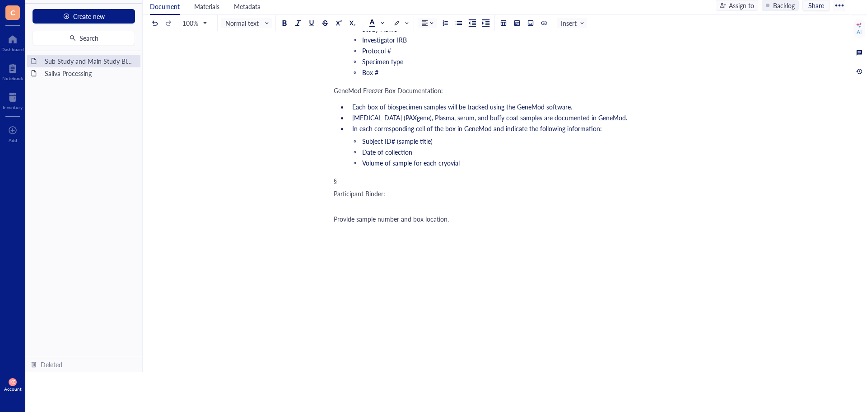
scroll to position [1852, 0]
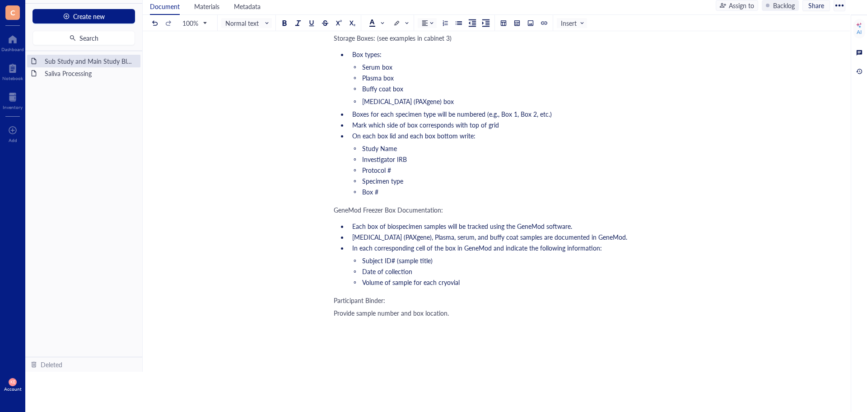
scroll to position [1630, 0]
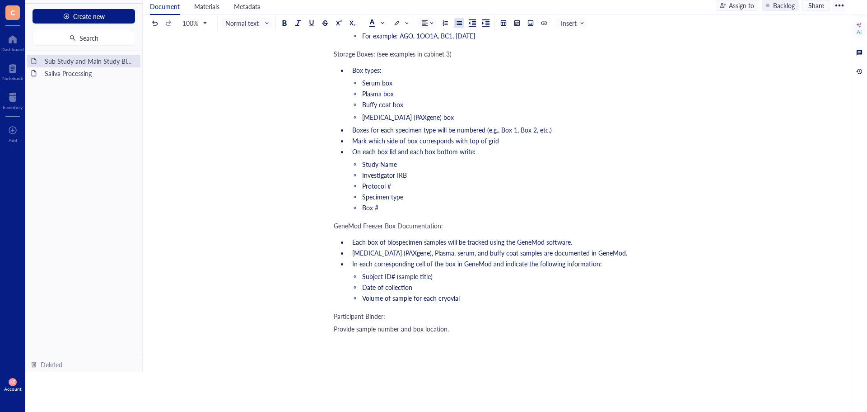
click at [456, 22] on div at bounding box center [459, 23] width 6 height 6
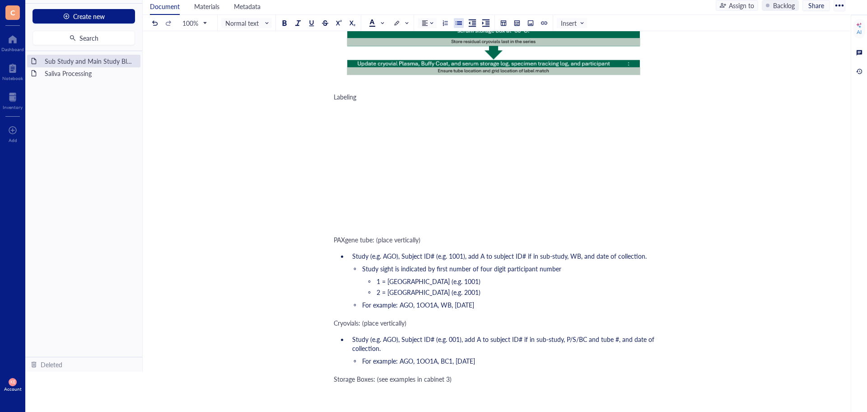
scroll to position [1317, 0]
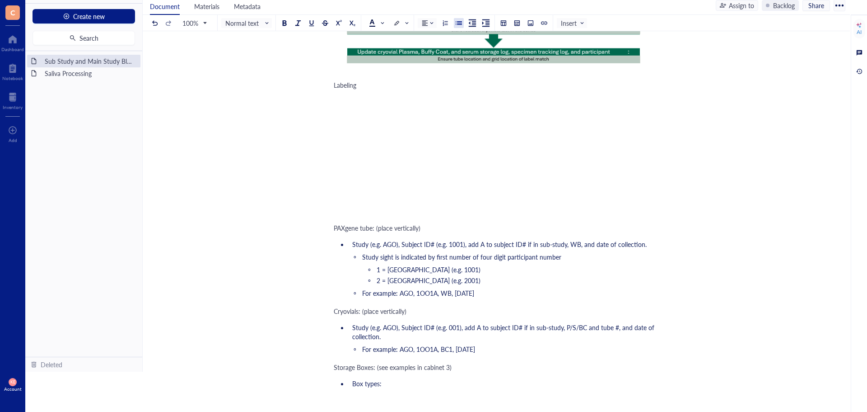
click at [405, 142] on div at bounding box center [495, 124] width 322 height 63
click at [400, 125] on div at bounding box center [495, 124] width 322 height 63
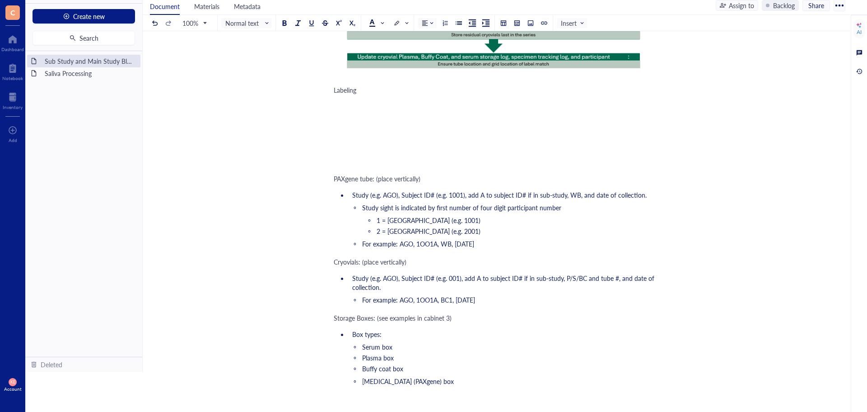
scroll to position [1266, 0]
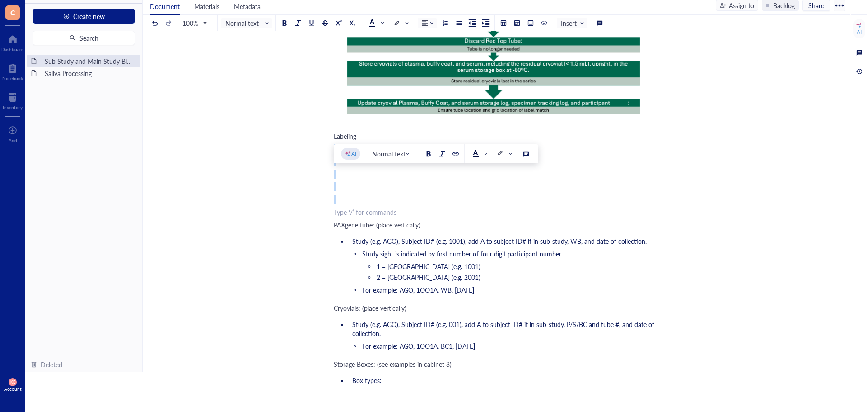
drag, startPoint x: 339, startPoint y: 240, endPoint x: 334, endPoint y: 173, distance: 66.6
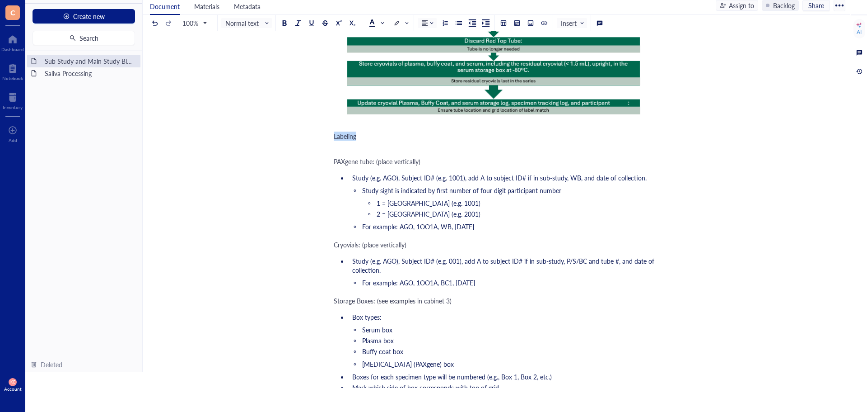
drag, startPoint x: 358, startPoint y: 162, endPoint x: 335, endPoint y: 163, distance: 23.1
click at [335, 141] on div "Labeling" at bounding box center [495, 135] width 322 height 9
click at [266, 23] on span "Normal text" at bounding box center [247, 23] width 44 height 8
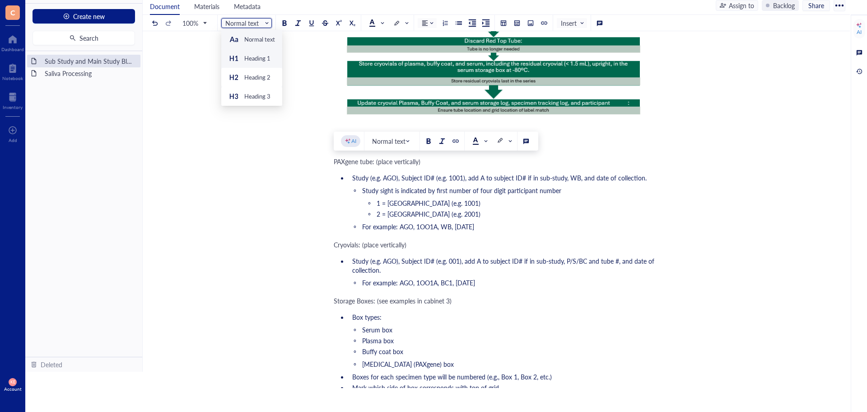
click at [265, 57] on div "Heading 1" at bounding box center [257, 58] width 26 height 8
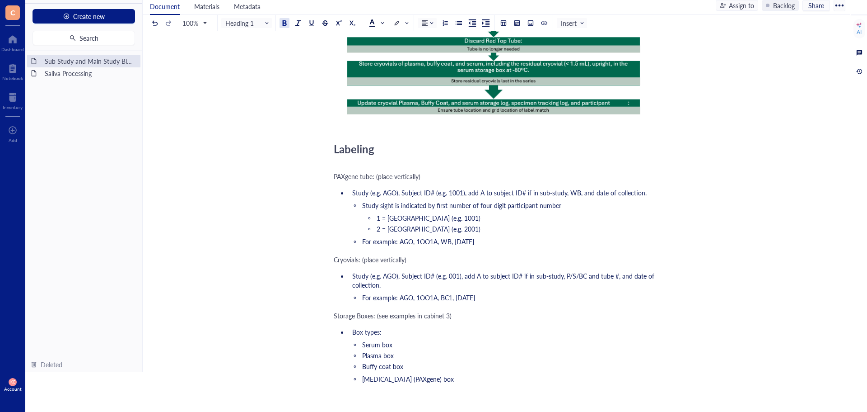
click at [340, 168] on div "﻿" at bounding box center [495, 163] width 322 height 9
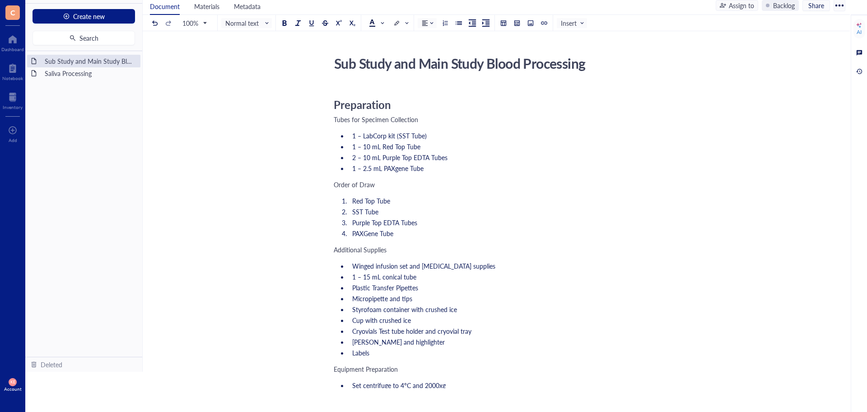
scroll to position [0, 0]
click at [71, 139] on div "Sub Study and Main Study Blood Processing Saliva Processing To pick up a dragga…" at bounding box center [83, 203] width 117 height 305
click at [15, 45] on div at bounding box center [12, 39] width 23 height 14
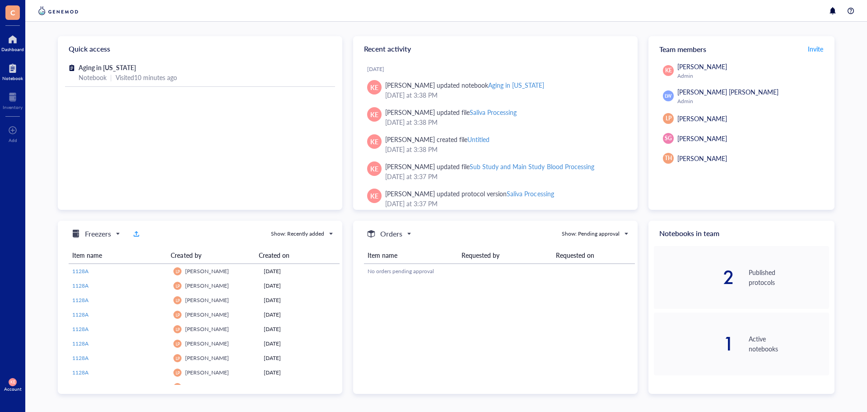
click at [12, 74] on div at bounding box center [12, 68] width 21 height 14
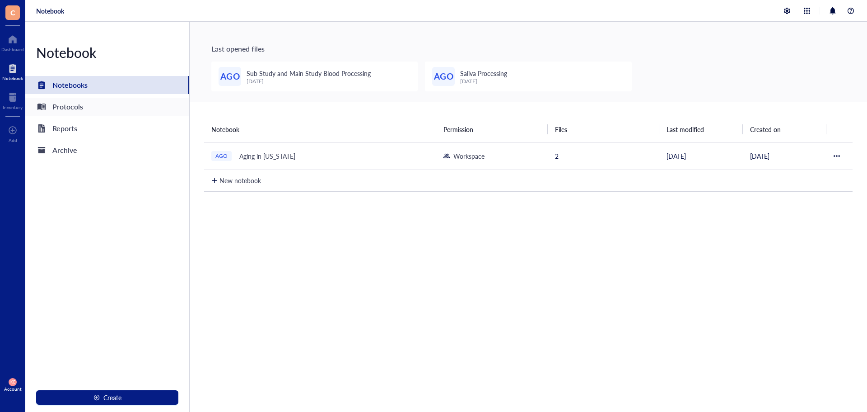
click at [73, 107] on div "Protocols" at bounding box center [67, 106] width 31 height 13
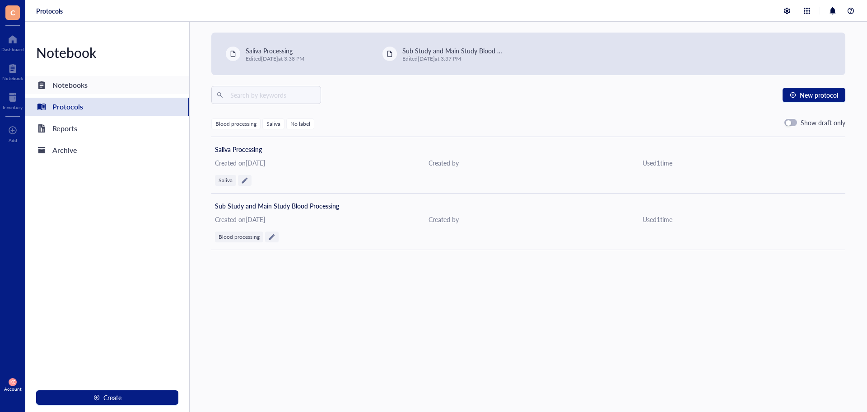
click at [73, 88] on div "Notebooks" at bounding box center [69, 85] width 35 height 13
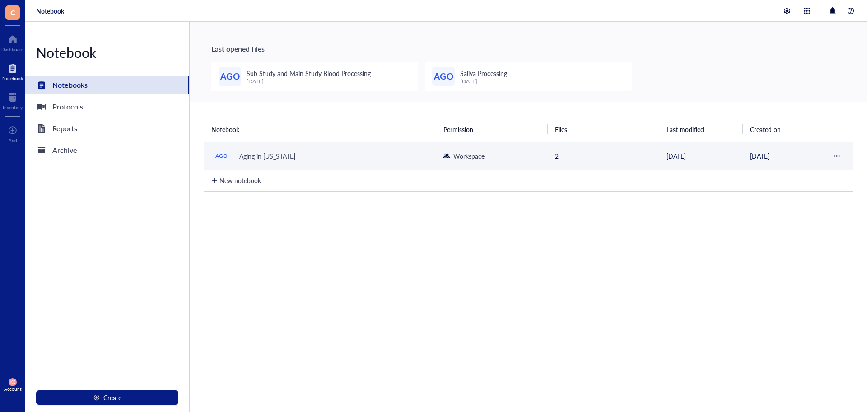
click at [256, 151] on div "Aging in [US_STATE]" at bounding box center [267, 156] width 64 height 13
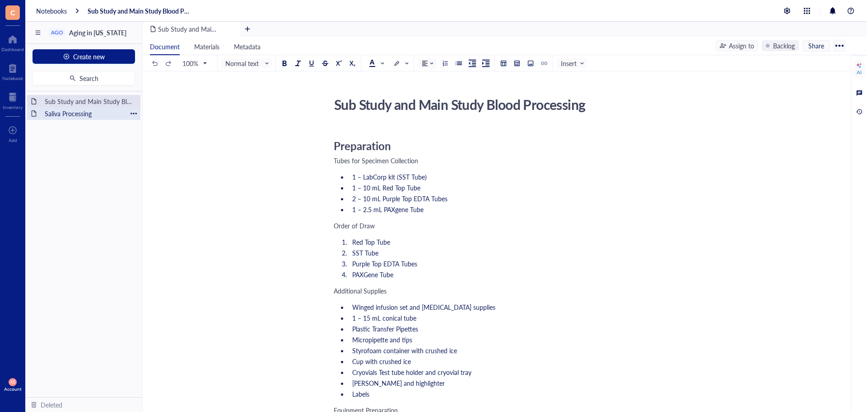
click at [74, 114] on div "Saliva Processing" at bounding box center [84, 113] width 86 height 13
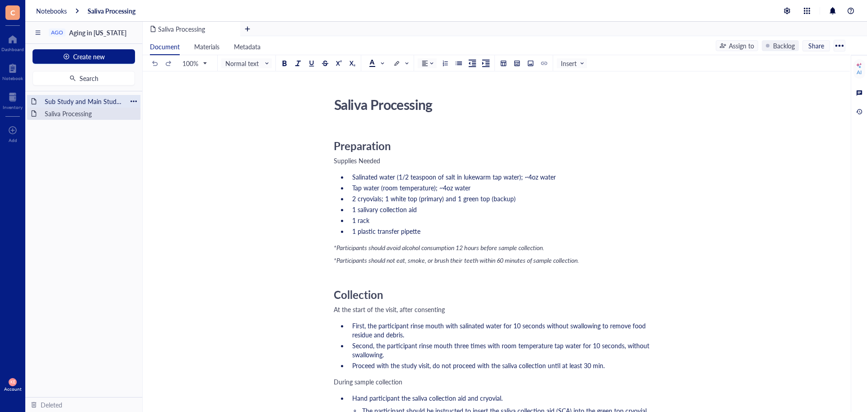
click at [89, 99] on div "Sub Study and Main Study Blood Processing" at bounding box center [84, 101] width 86 height 13
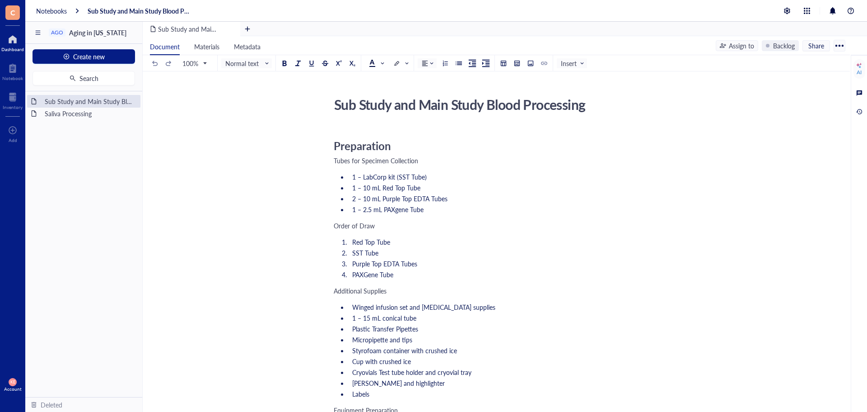
click at [16, 42] on div at bounding box center [12, 39] width 23 height 14
